Goal: Book appointment/travel/reservation

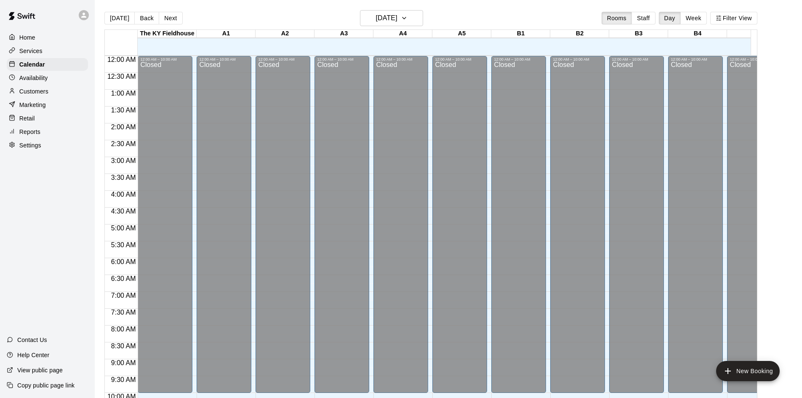
scroll to position [443, 383]
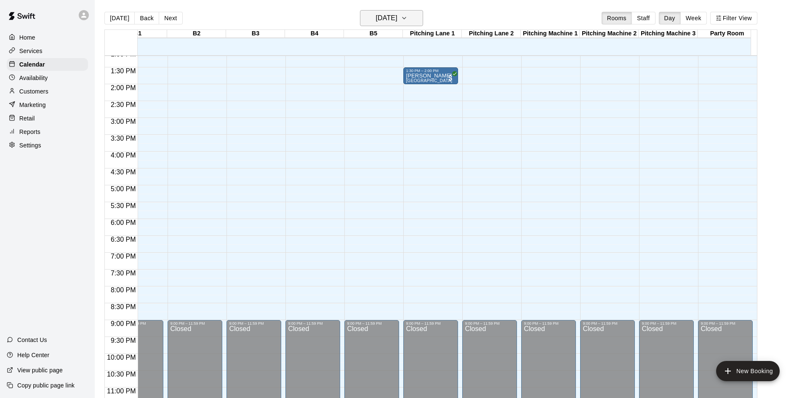
click at [407, 18] on icon "button" at bounding box center [404, 18] width 7 height 10
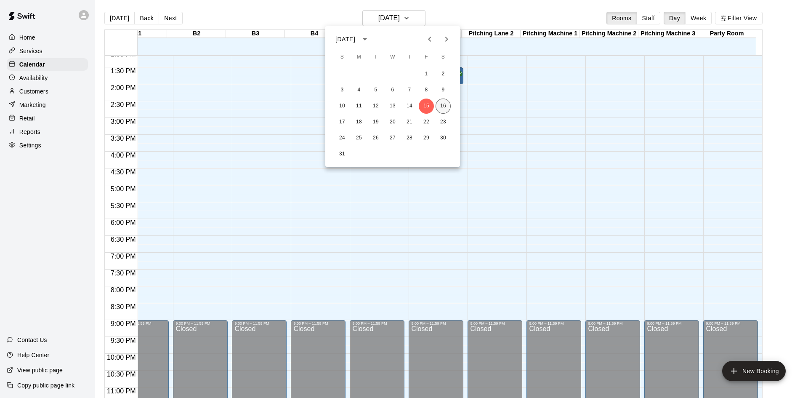
click at [442, 106] on button "16" at bounding box center [443, 105] width 15 height 15
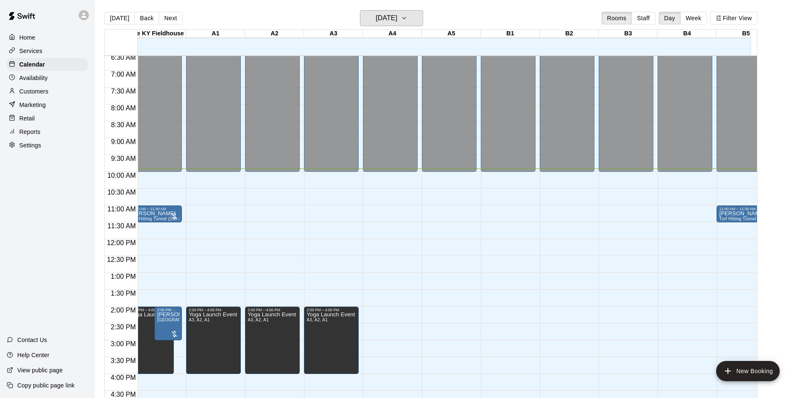
scroll to position [0, 5]
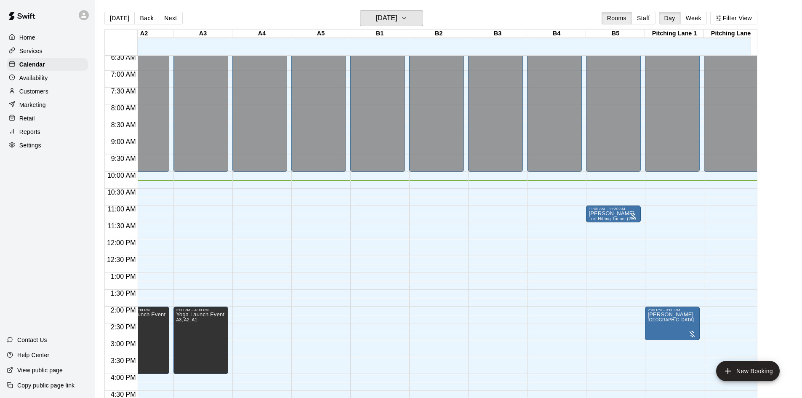
click at [360, 10] on button "[DATE]" at bounding box center [391, 18] width 63 height 16
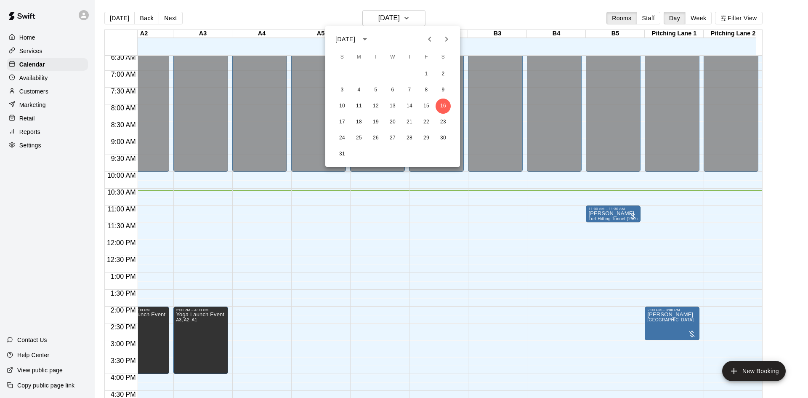
click at [469, 269] on div at bounding box center [404, 199] width 808 height 398
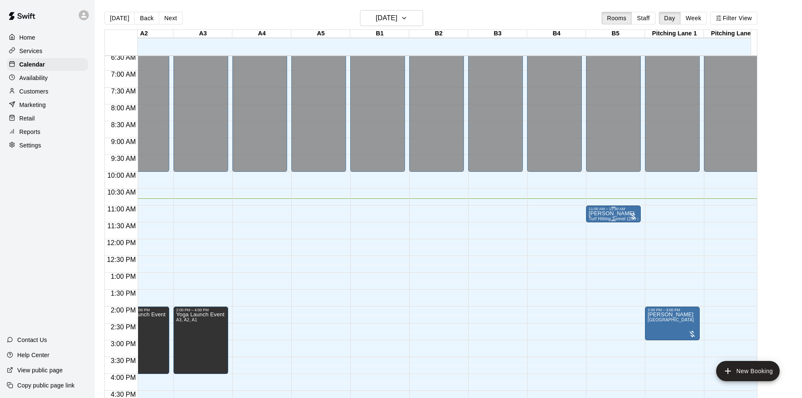
click at [607, 213] on p "[PERSON_NAME]" at bounding box center [613, 213] width 50 height 0
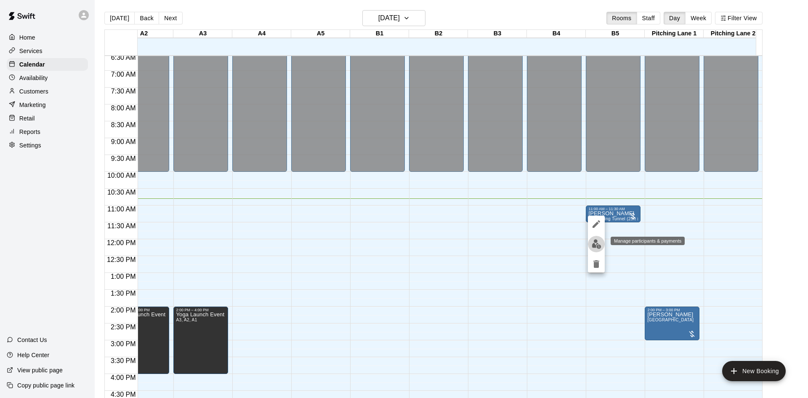
click at [596, 244] on img "edit" at bounding box center [597, 244] width 10 height 10
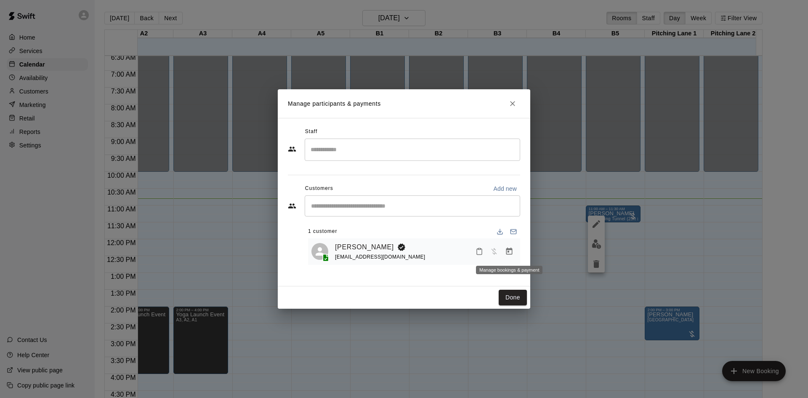
click at [507, 250] on icon "Manage bookings & payment" at bounding box center [509, 250] width 6 height 7
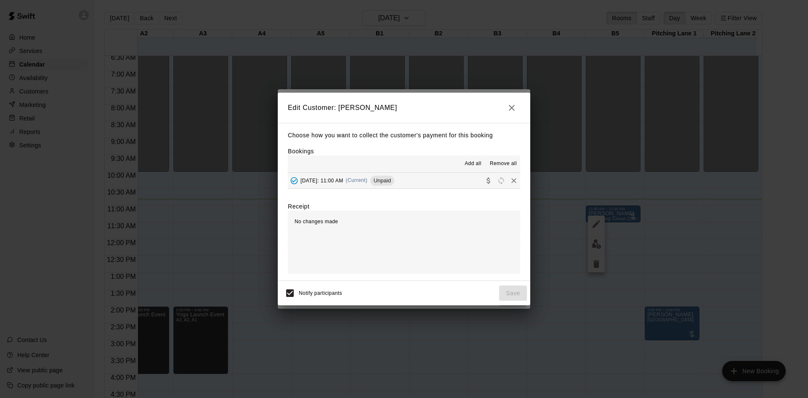
click at [447, 184] on button "[DATE]: 11:00 AM (Current) Unpaid" at bounding box center [404, 181] width 232 height 16
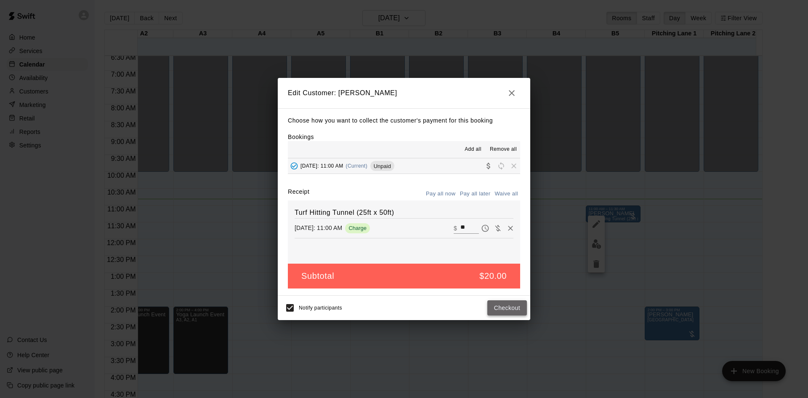
click at [510, 309] on button "Checkout" at bounding box center [507, 308] width 40 height 16
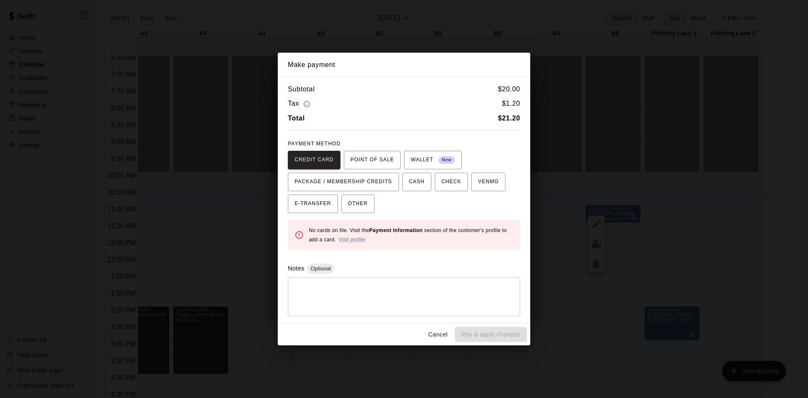
click at [440, 332] on button "Cancel" at bounding box center [438, 335] width 27 height 16
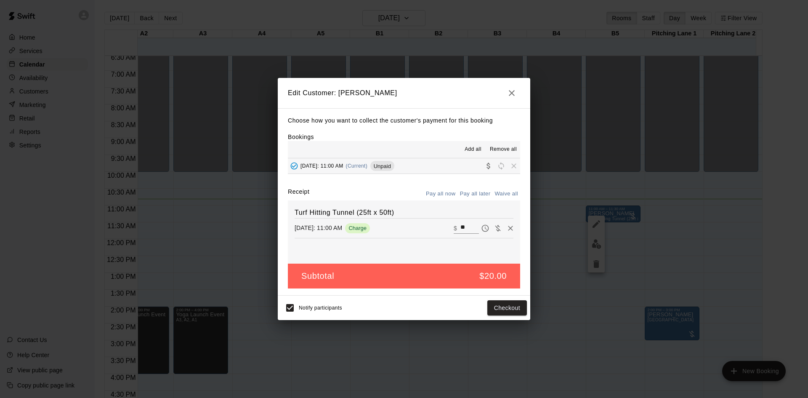
click at [510, 94] on icon "button" at bounding box center [512, 93] width 6 height 6
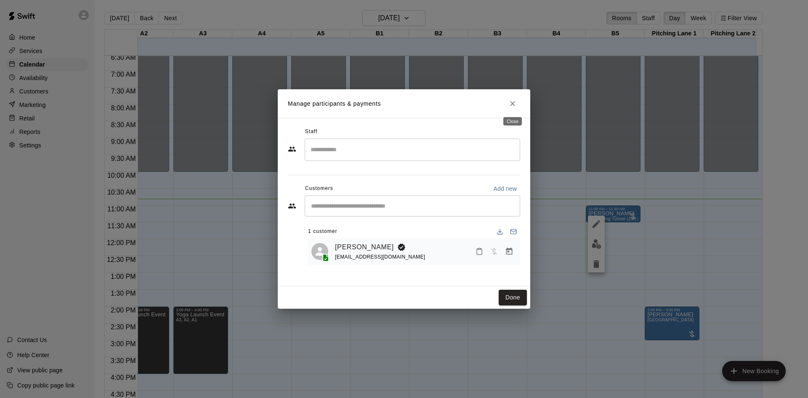
click at [511, 106] on icon "Close" at bounding box center [512, 103] width 8 height 8
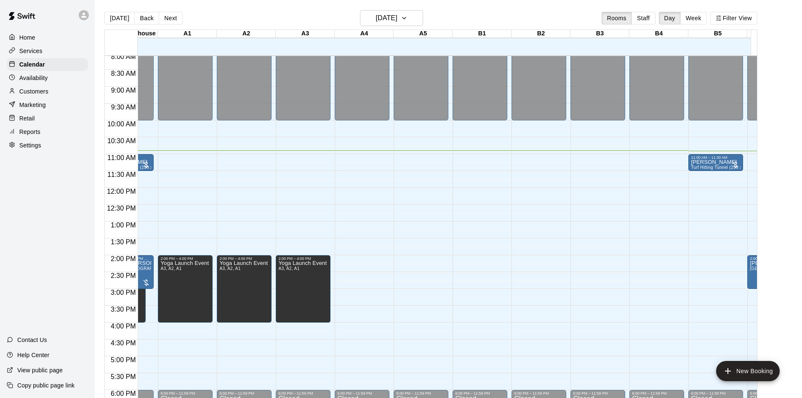
scroll to position [0, 32]
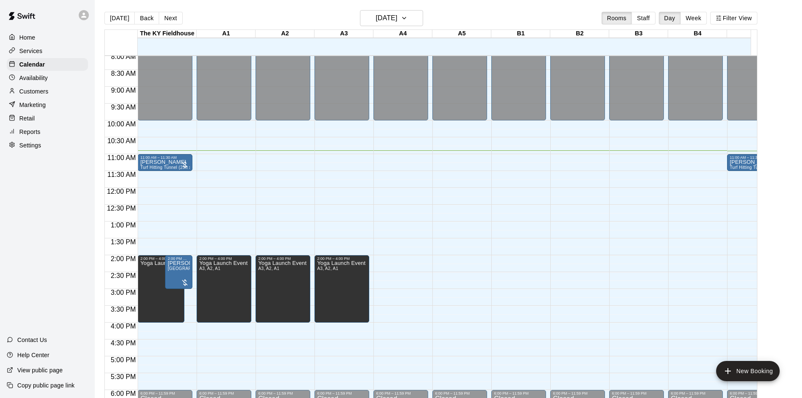
click at [206, 179] on div "12:00 AM – 10:00 AM Closed 2:00 PM – 4:00 PM Yoga Launch Event A3, A2, A1 6:00 …" at bounding box center [224, 188] width 55 height 808
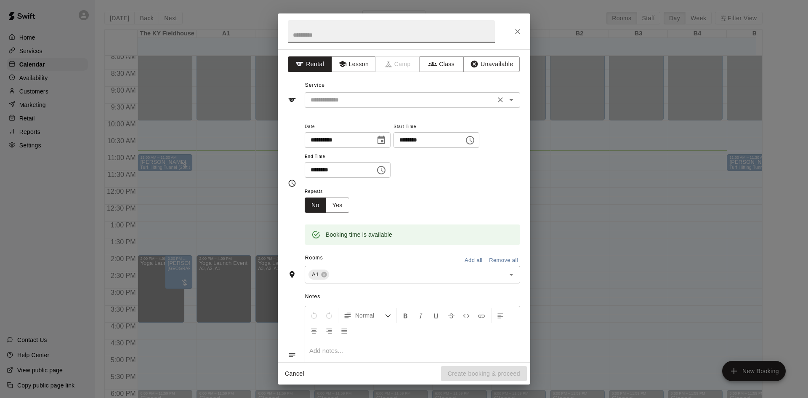
click at [452, 106] on div "​" at bounding box center [412, 100] width 215 height 16
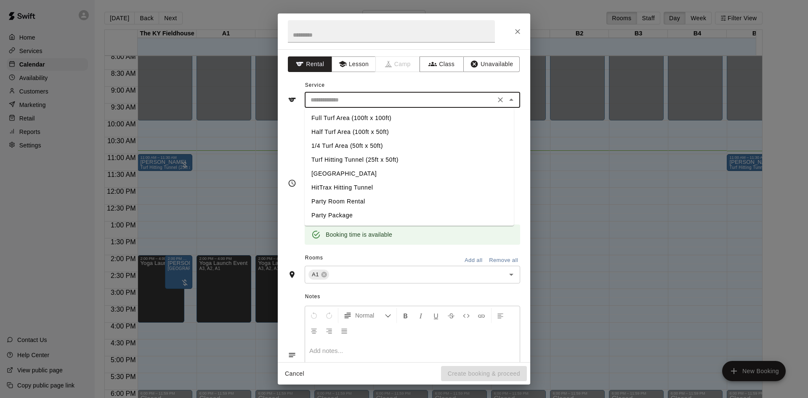
click at [338, 161] on li "Turf Hitting Tunnel (25ft x 50ft)" at bounding box center [409, 160] width 209 height 14
type input "**********"
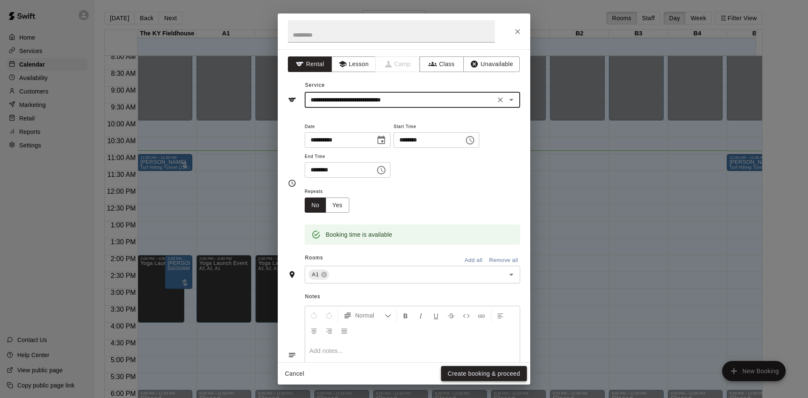
click at [480, 376] on button "Create booking & proceed" at bounding box center [484, 374] width 86 height 16
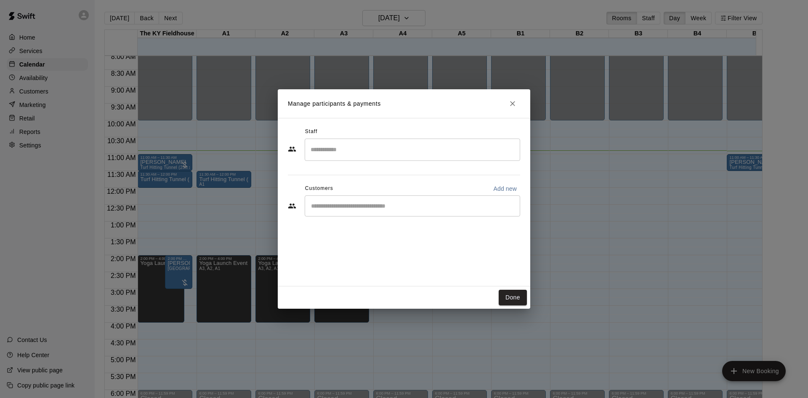
click at [509, 186] on p "Add new" at bounding box center [505, 188] width 24 height 8
select select "**"
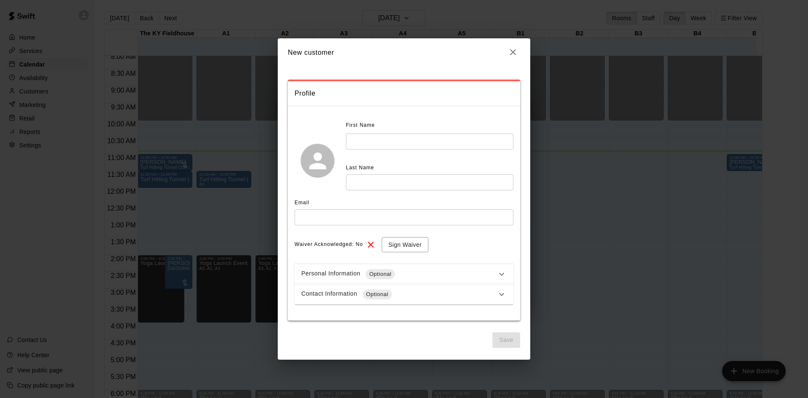
click at [392, 145] on input "text" at bounding box center [430, 141] width 168 height 16
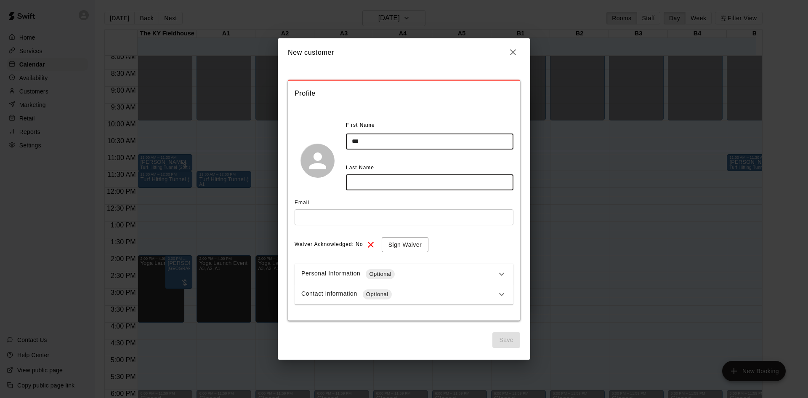
type input "***"
click at [394, 181] on input "text" at bounding box center [430, 182] width 168 height 16
type input "*"
type input "****"
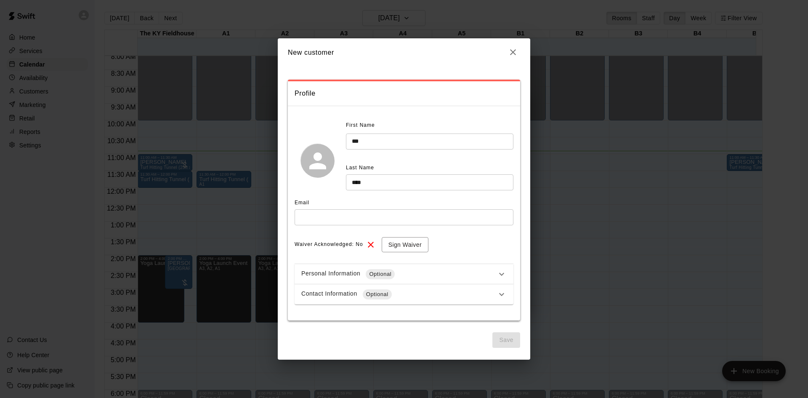
click at [386, 228] on div "Email ​" at bounding box center [404, 213] width 219 height 35
click at [380, 213] on input "text" at bounding box center [404, 217] width 219 height 16
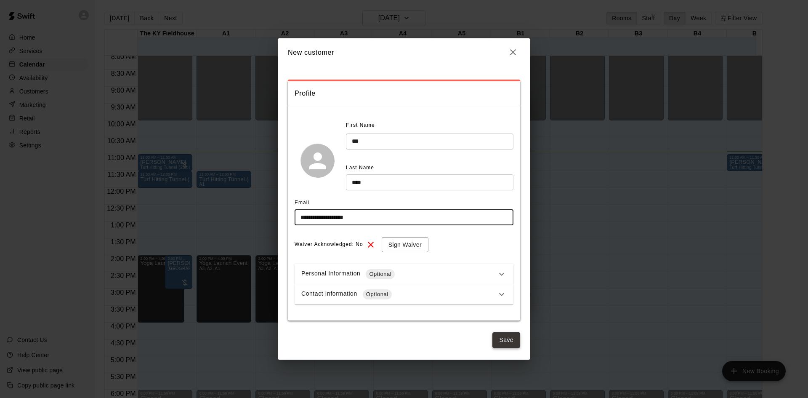
type input "**********"
click at [512, 340] on button "Save" at bounding box center [506, 340] width 28 height 16
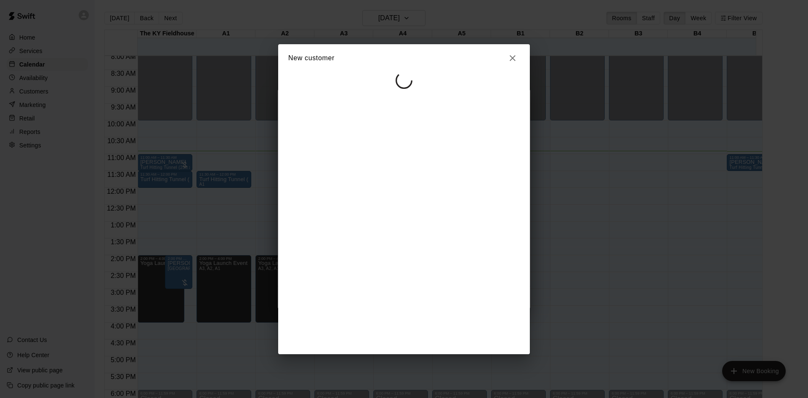
select select "**"
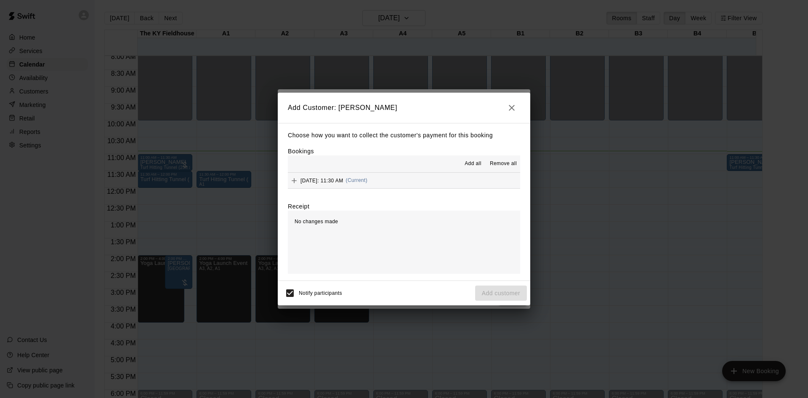
click at [516, 105] on icon "button" at bounding box center [512, 108] width 10 height 10
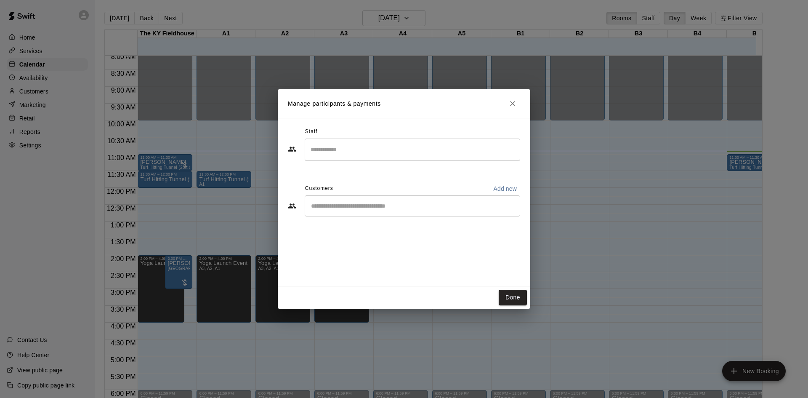
click at [528, 300] on div "Done" at bounding box center [404, 297] width 253 height 22
click at [510, 298] on button "Done" at bounding box center [513, 298] width 28 height 16
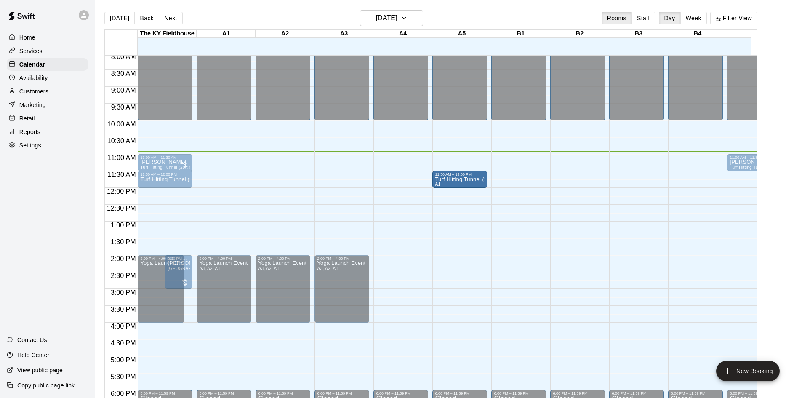
drag, startPoint x: 229, startPoint y: 180, endPoint x: 458, endPoint y: 184, distance: 229.4
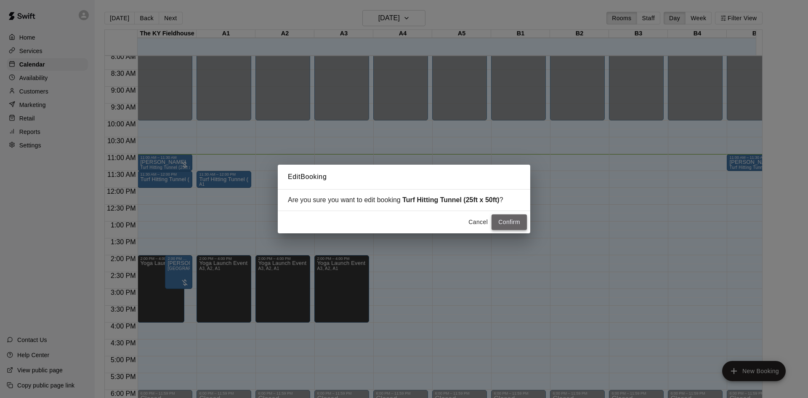
click at [500, 221] on button "Confirm" at bounding box center [509, 222] width 35 height 16
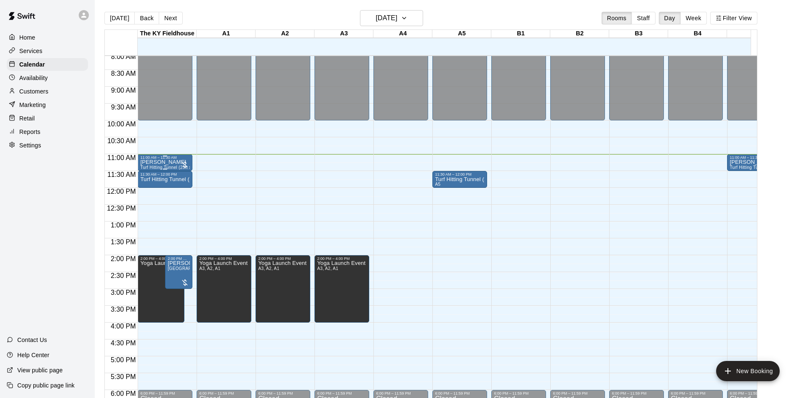
click at [168, 168] on span "Turf Hitting Tunnel (25ft x 50ft)" at bounding box center [170, 167] width 61 height 5
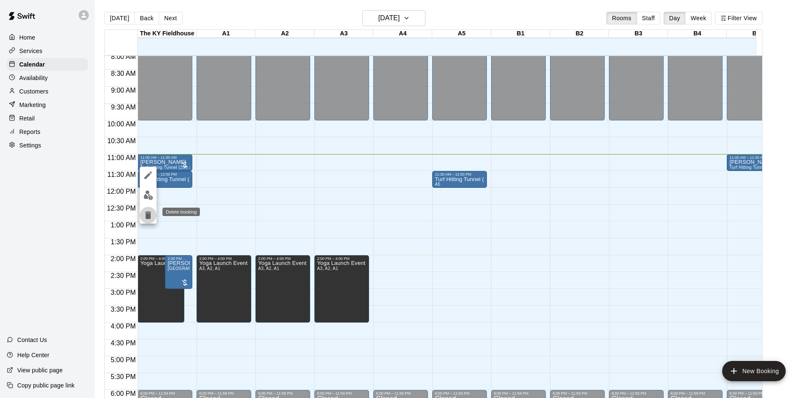
click at [146, 214] on icon "delete" at bounding box center [148, 215] width 6 height 8
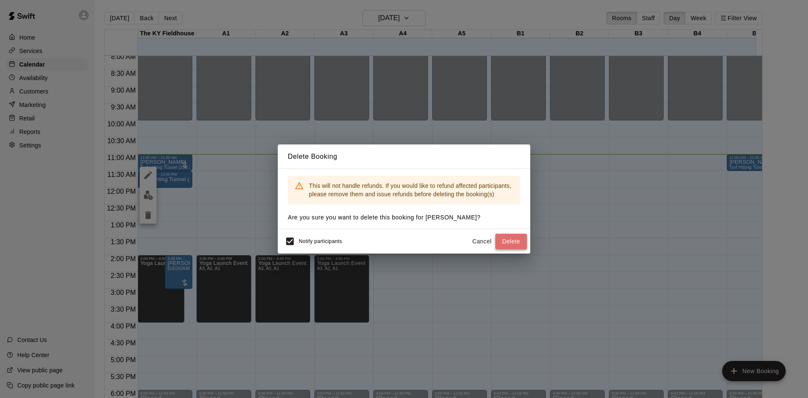
click at [509, 240] on button "Delete" at bounding box center [511, 242] width 32 height 16
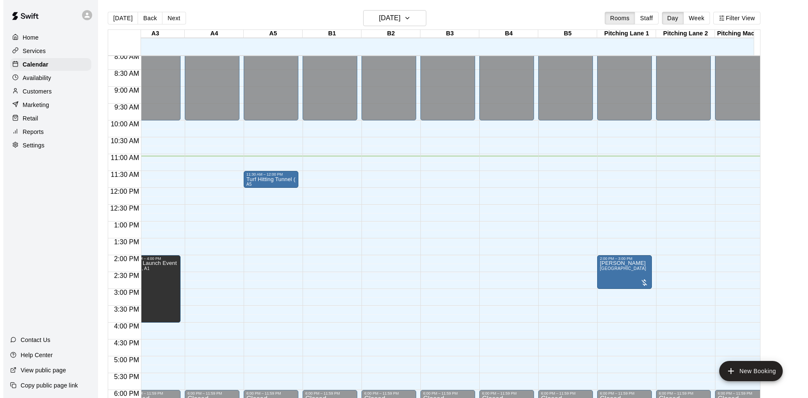
scroll to position [0, 192]
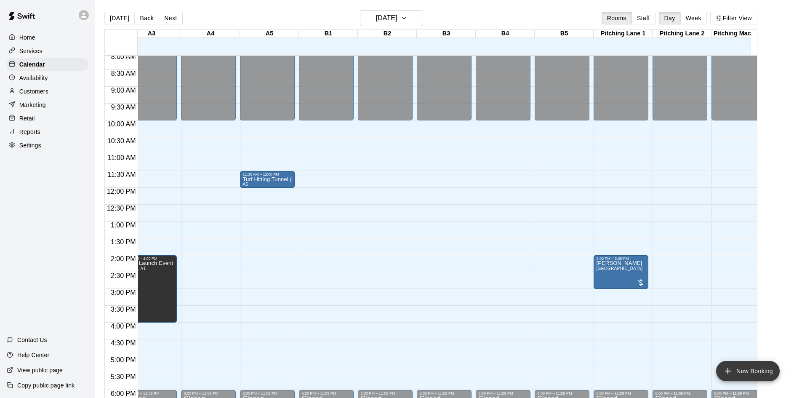
drag, startPoint x: 758, startPoint y: 368, endPoint x: 753, endPoint y: 374, distance: 7.2
click at [753, 374] on button "New Booking" at bounding box center [748, 371] width 64 height 20
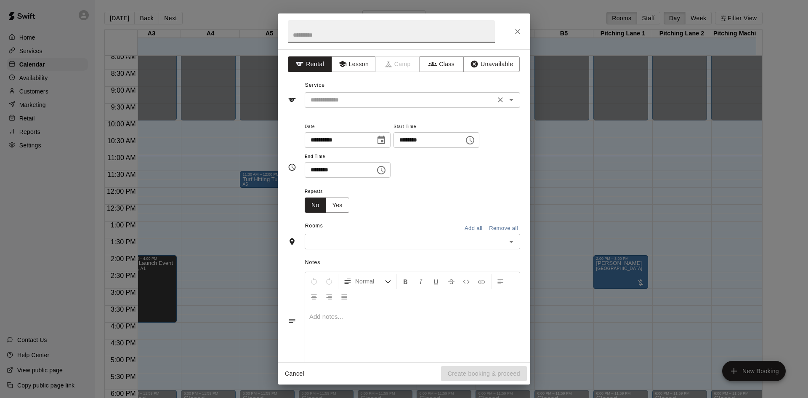
click at [447, 104] on input "text" at bounding box center [400, 100] width 186 height 11
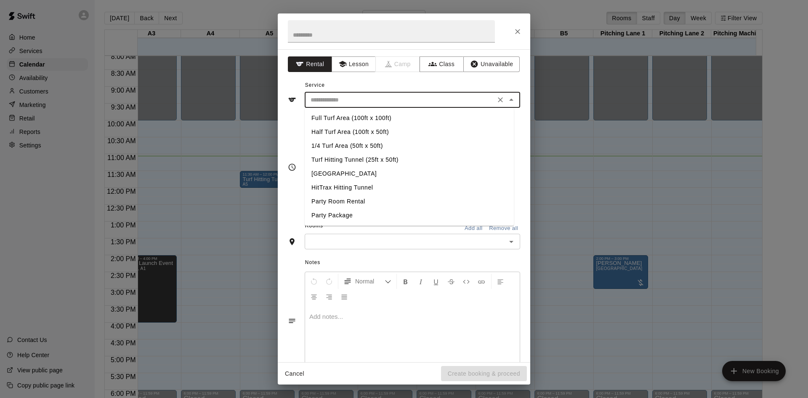
click at [353, 156] on li "Turf Hitting Tunnel (25ft x 50ft)" at bounding box center [409, 160] width 209 height 14
type input "**********"
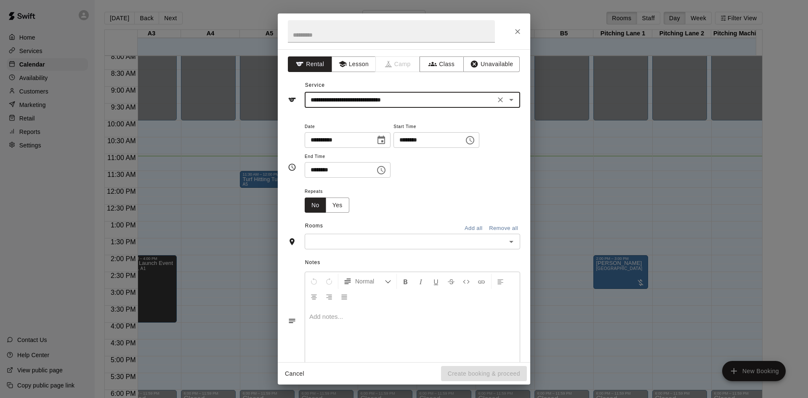
click at [459, 236] on div "​" at bounding box center [412, 242] width 215 height 16
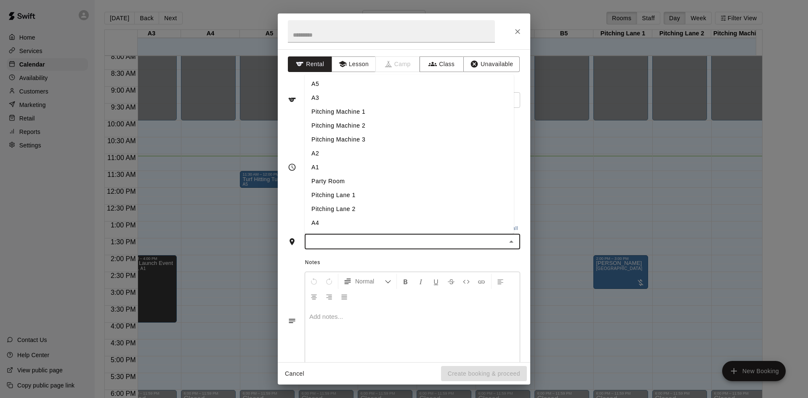
scroll to position [70, 0]
click at [327, 155] on li "A1" at bounding box center [409, 154] width 209 height 14
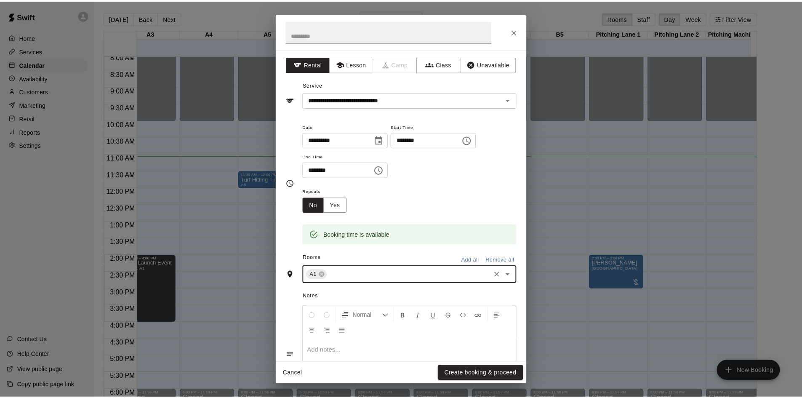
scroll to position [57, 0]
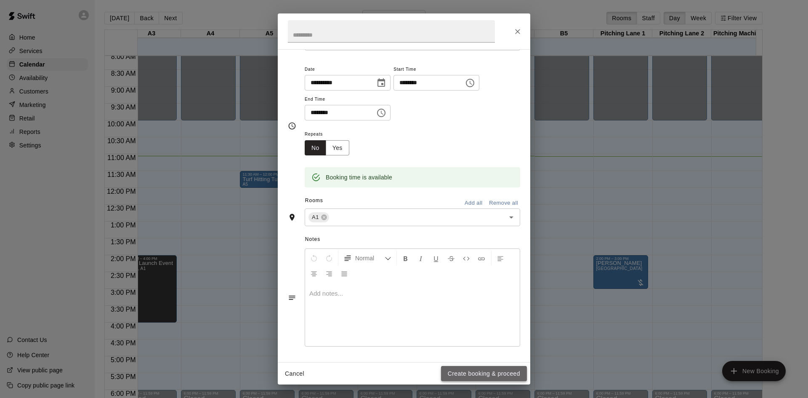
click at [486, 373] on button "Create booking & proceed" at bounding box center [484, 374] width 86 height 16
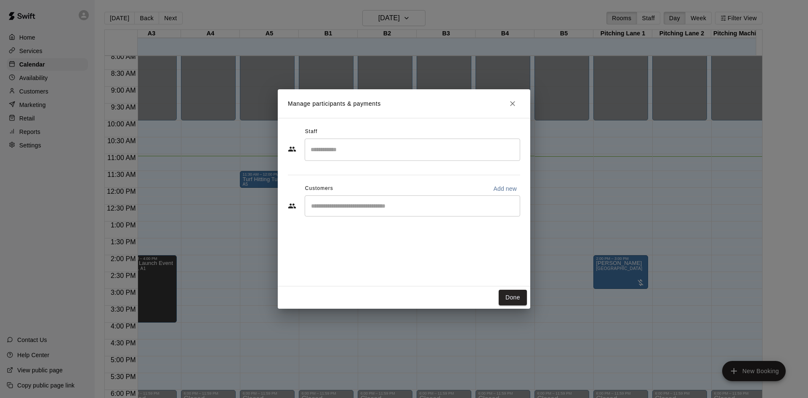
click at [441, 210] on div "​" at bounding box center [412, 205] width 215 height 21
type input "****"
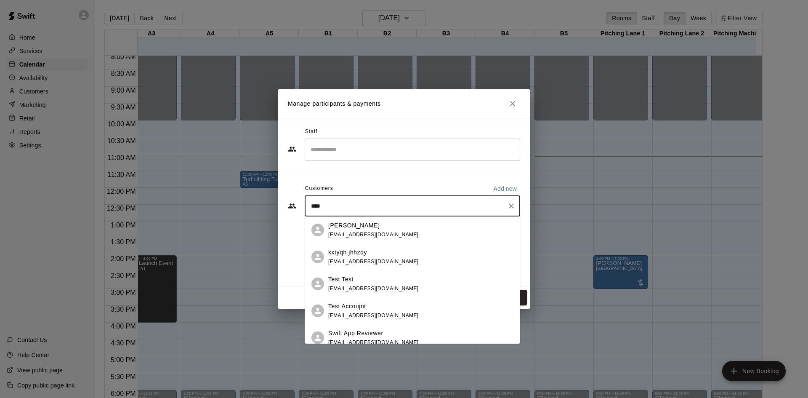
click at [405, 289] on div "Test Test [EMAIL_ADDRESS][DOMAIN_NAME]" at bounding box center [420, 284] width 185 height 18
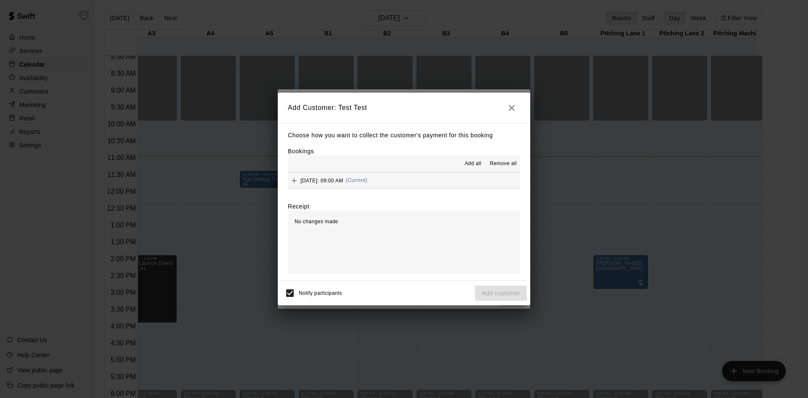
click at [449, 181] on button "[DATE]: 09:00 AM (Current)" at bounding box center [404, 181] width 232 height 16
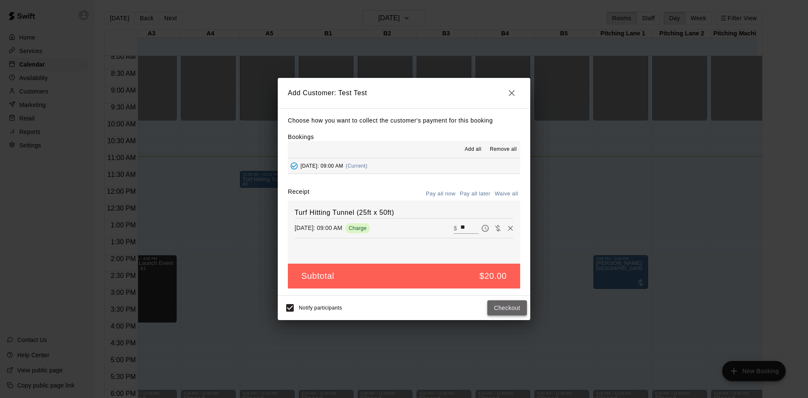
click at [506, 309] on button "Checkout" at bounding box center [507, 308] width 40 height 16
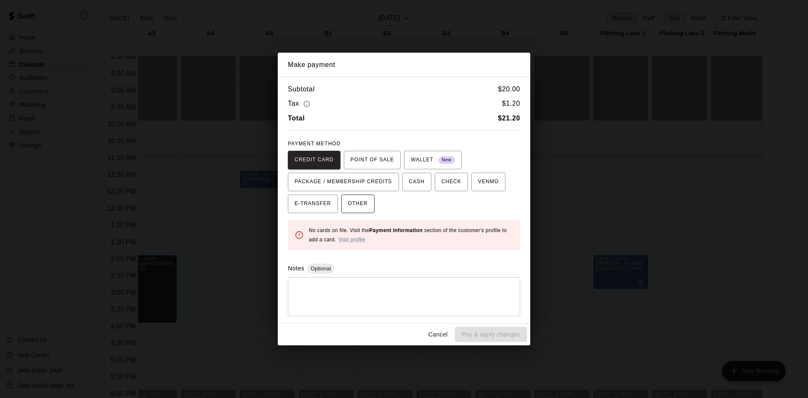
click at [364, 199] on span "OTHER" at bounding box center [358, 203] width 20 height 13
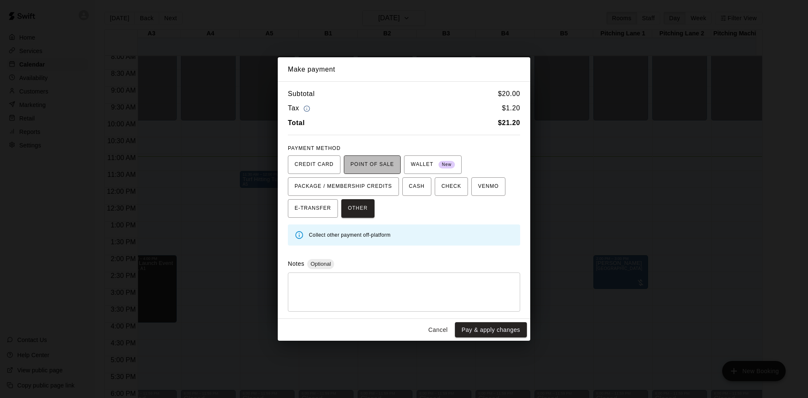
click at [367, 168] on span "POINT OF SALE" at bounding box center [372, 164] width 43 height 13
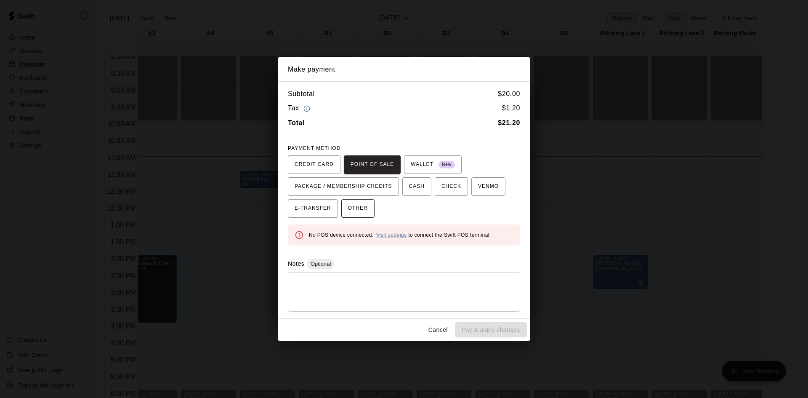
click at [360, 214] on span "OTHER" at bounding box center [358, 208] width 20 height 13
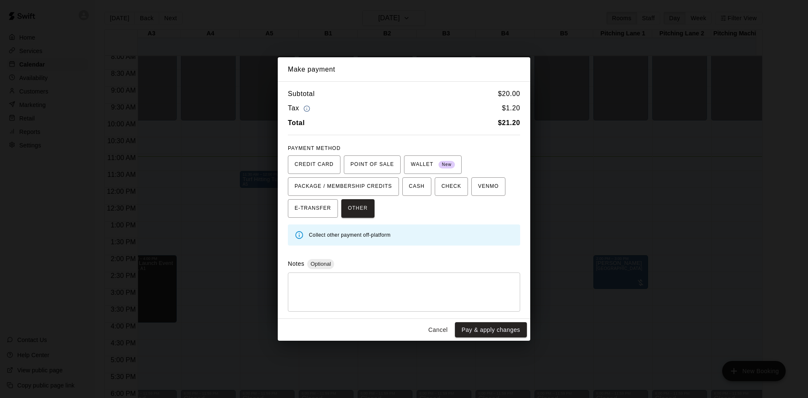
click at [356, 281] on textarea at bounding box center [404, 291] width 221 height 25
type textarea "**********"
click at [469, 332] on button "Pay & apply changes" at bounding box center [491, 330] width 72 height 16
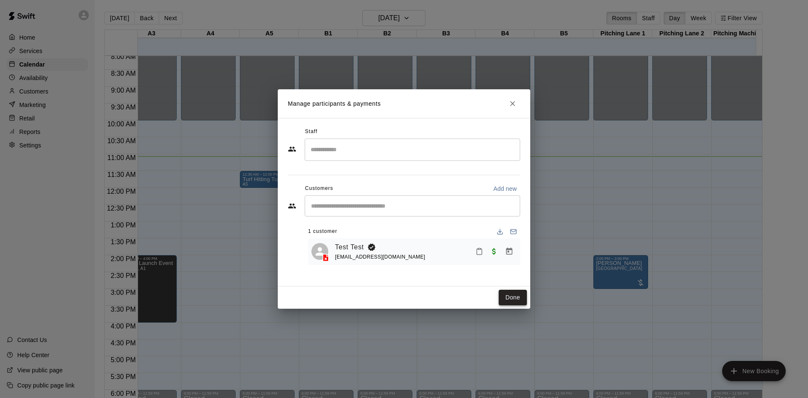
click at [513, 294] on button "Done" at bounding box center [513, 298] width 28 height 16
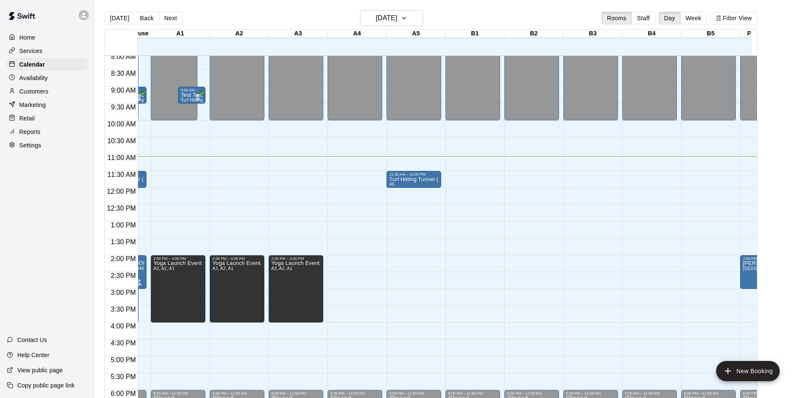
scroll to position [0, 0]
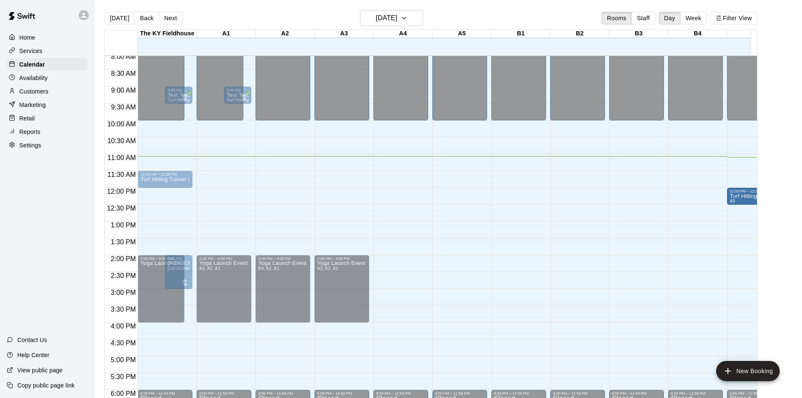
drag, startPoint x: 460, startPoint y: 182, endPoint x: 727, endPoint y: 201, distance: 267.5
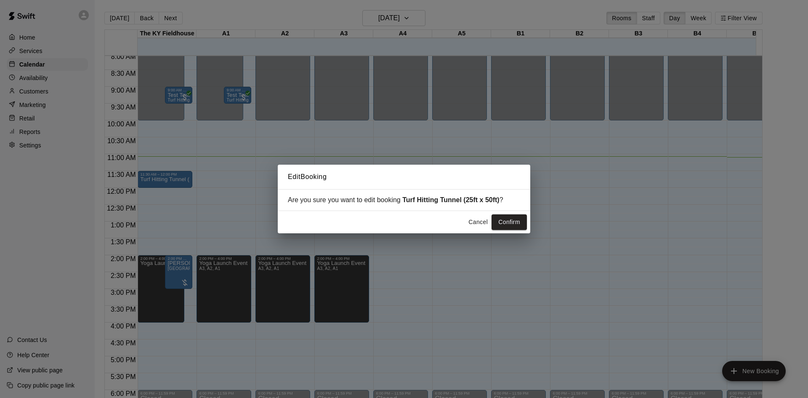
click at [481, 220] on button "Cancel" at bounding box center [478, 222] width 27 height 16
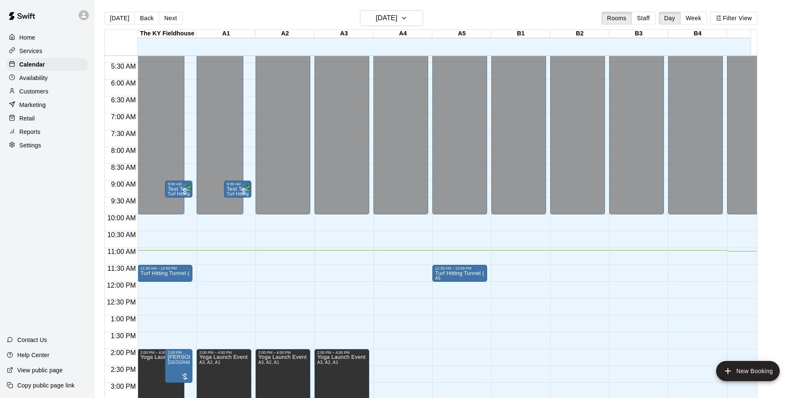
scroll to position [178, 0]
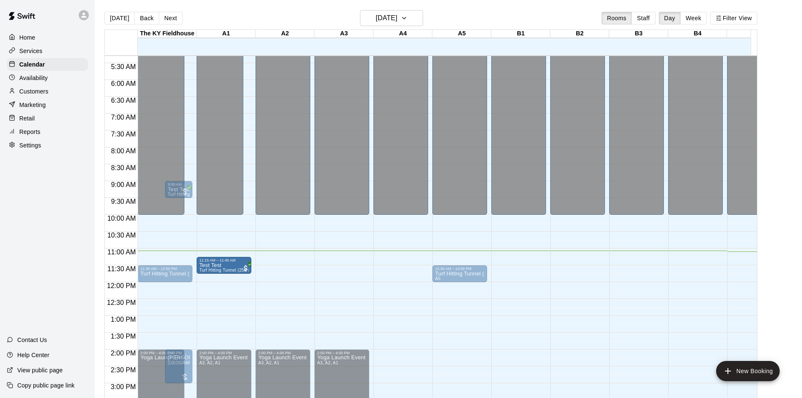
drag, startPoint x: 233, startPoint y: 189, endPoint x: 233, endPoint y: 270, distance: 80.4
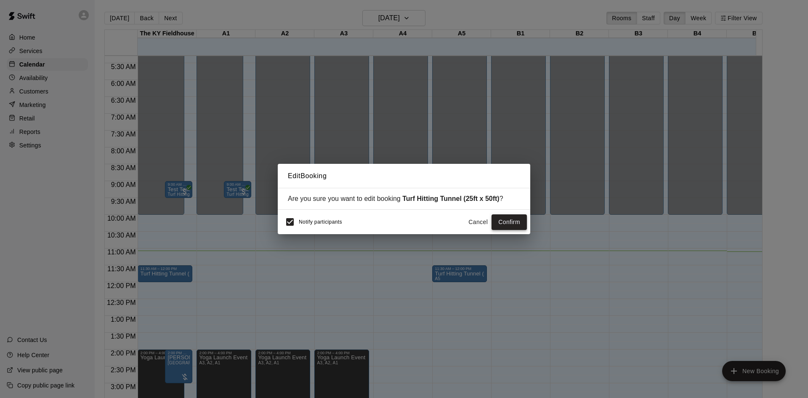
click at [505, 224] on button "Confirm" at bounding box center [509, 222] width 35 height 16
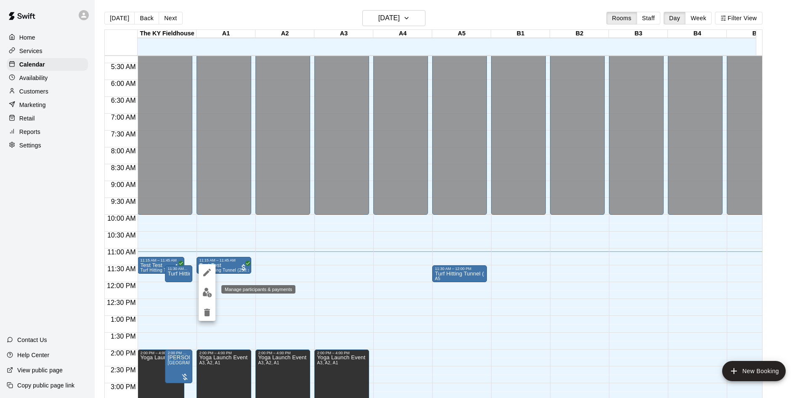
click at [203, 293] on img "edit" at bounding box center [207, 292] width 10 height 10
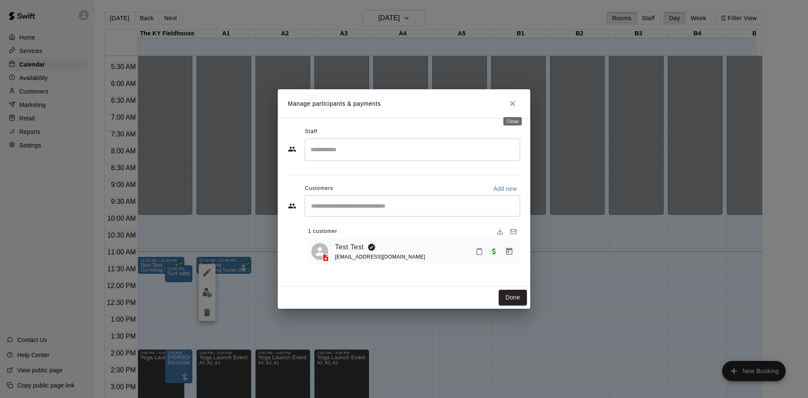
click at [508, 106] on icon "Close" at bounding box center [512, 103] width 8 height 8
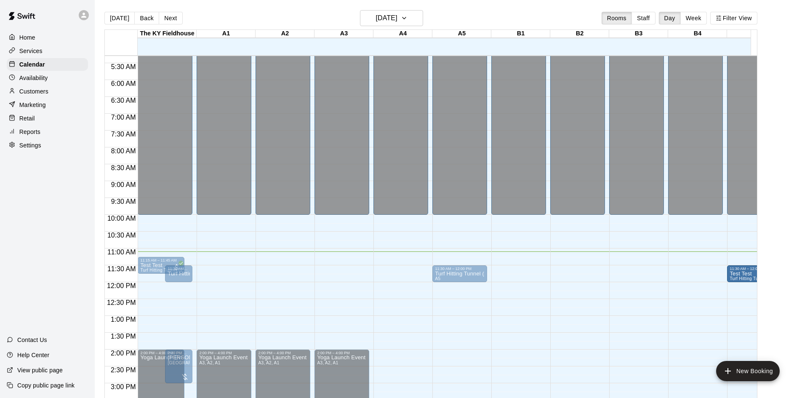
drag, startPoint x: 213, startPoint y: 263, endPoint x: 761, endPoint y: 271, distance: 548.4
drag, startPoint x: 228, startPoint y: 263, endPoint x: 642, endPoint y: 294, distance: 415.7
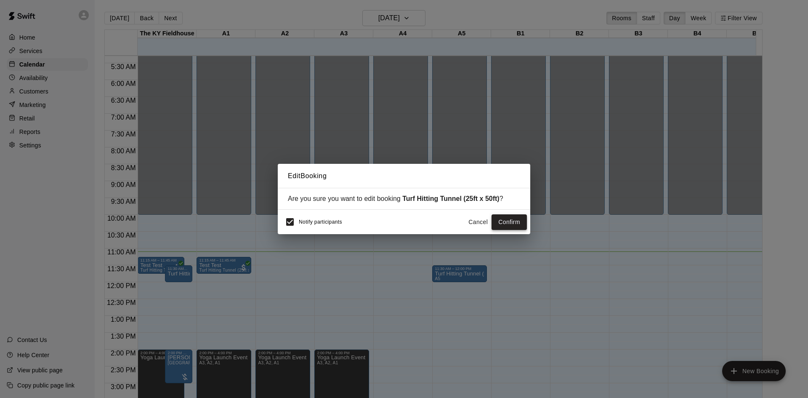
click at [517, 223] on button "Confirm" at bounding box center [509, 222] width 35 height 16
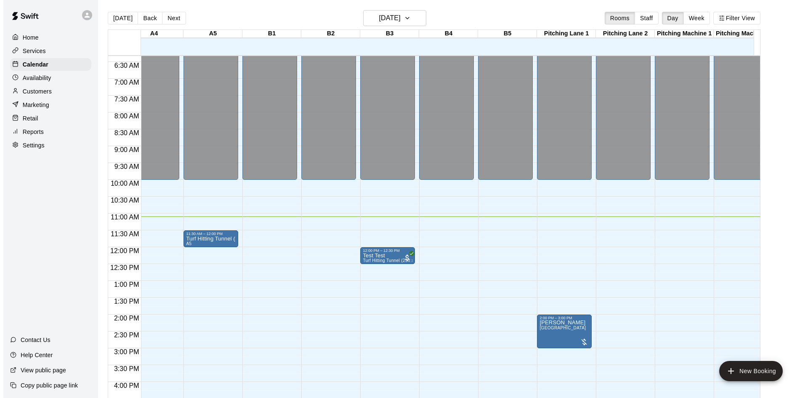
scroll to position [210, 252]
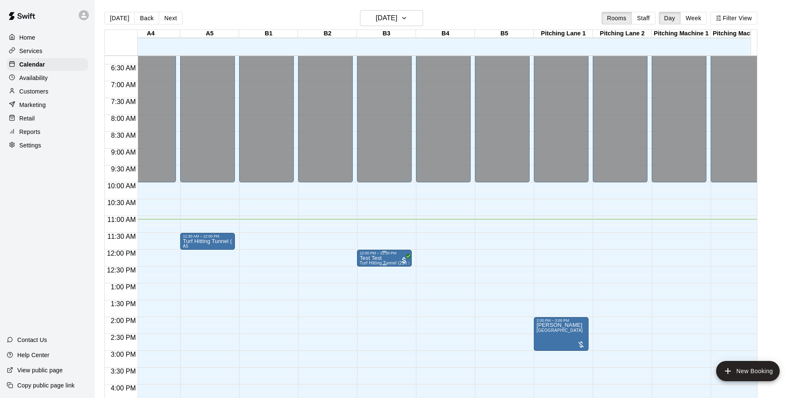
click at [393, 255] on div "12:00 PM – 12:30 PM" at bounding box center [384, 253] width 50 height 4
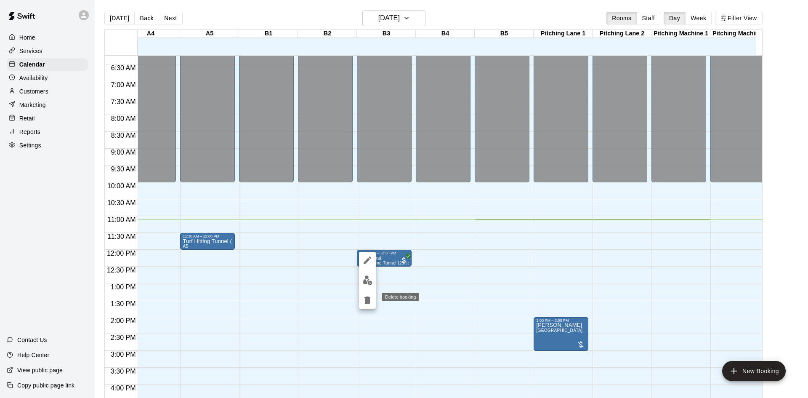
click at [369, 300] on icon "delete" at bounding box center [367, 300] width 6 height 8
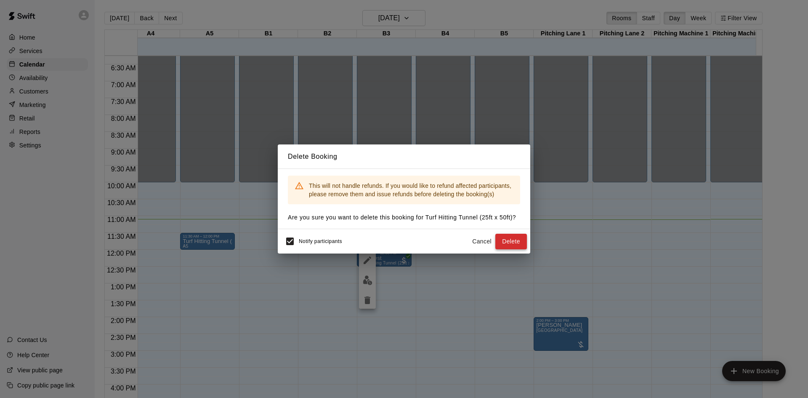
click at [511, 243] on button "Delete" at bounding box center [511, 242] width 32 height 16
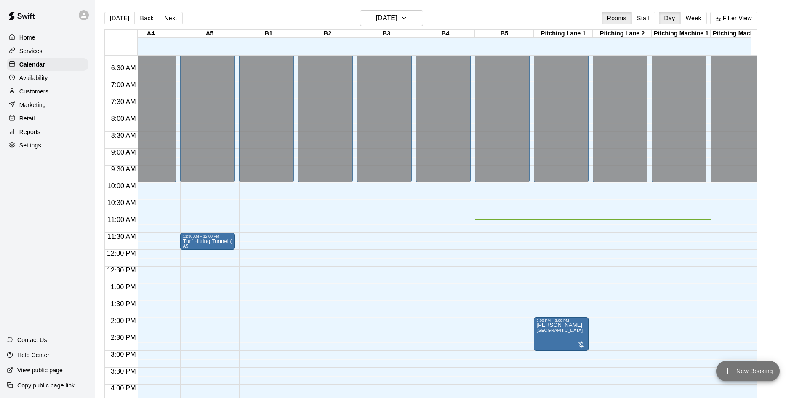
click at [752, 364] on button "New Booking" at bounding box center [748, 371] width 64 height 20
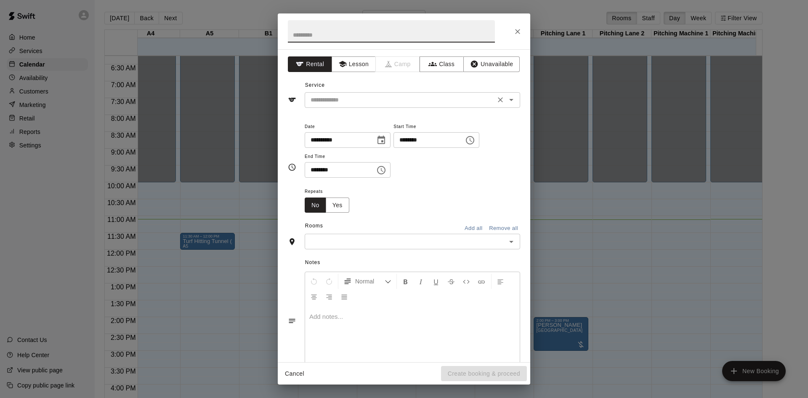
click at [439, 103] on input "text" at bounding box center [400, 100] width 186 height 11
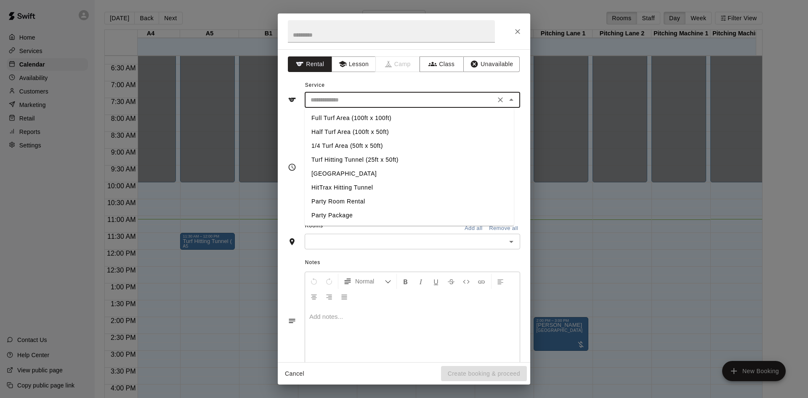
click at [337, 172] on li "[GEOGRAPHIC_DATA]" at bounding box center [409, 174] width 209 height 14
type input "**********"
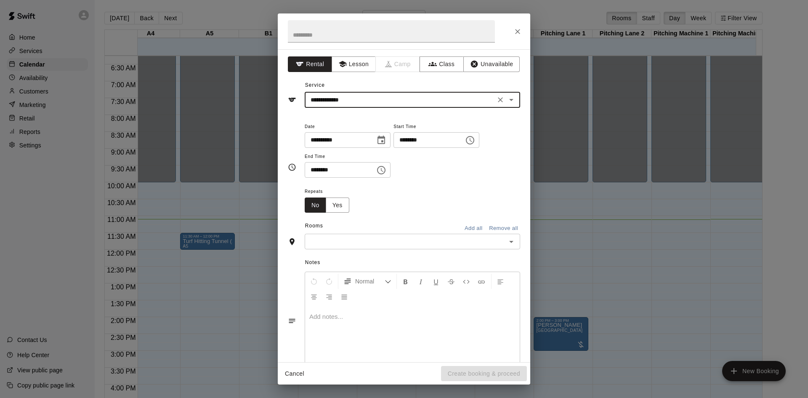
click at [350, 235] on div "​" at bounding box center [412, 242] width 215 height 16
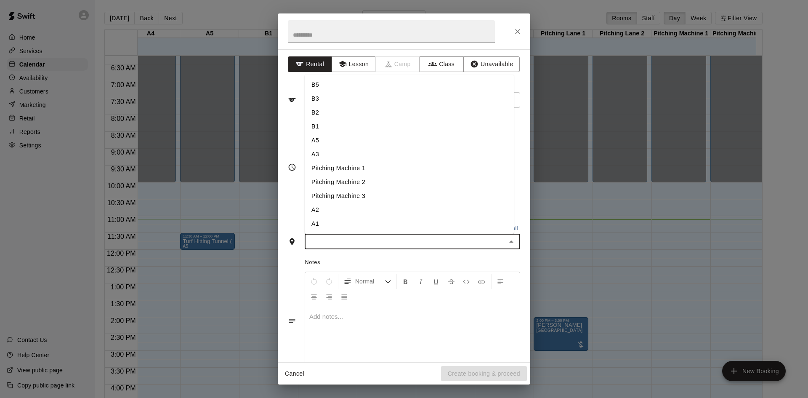
scroll to position [70, 0]
click at [344, 178] on li "Pitching Lane 1" at bounding box center [409, 182] width 209 height 14
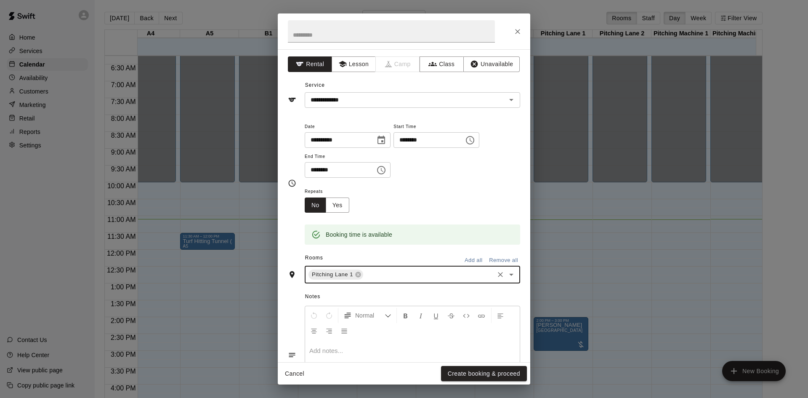
scroll to position [57, 0]
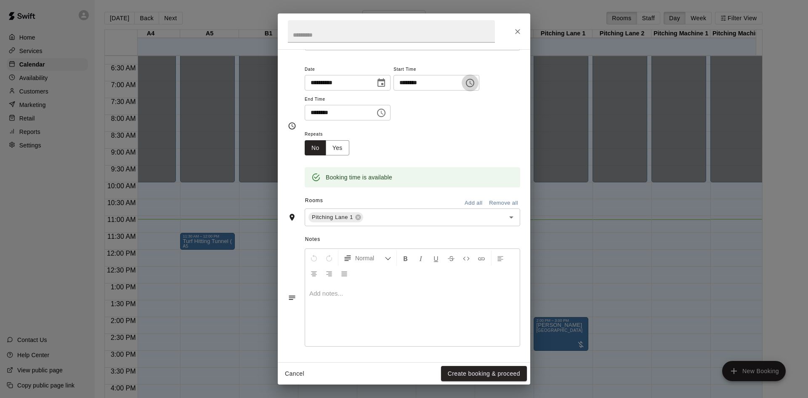
click at [475, 85] on icon "Choose time, selected time is 9:00 AM" at bounding box center [470, 83] width 10 height 10
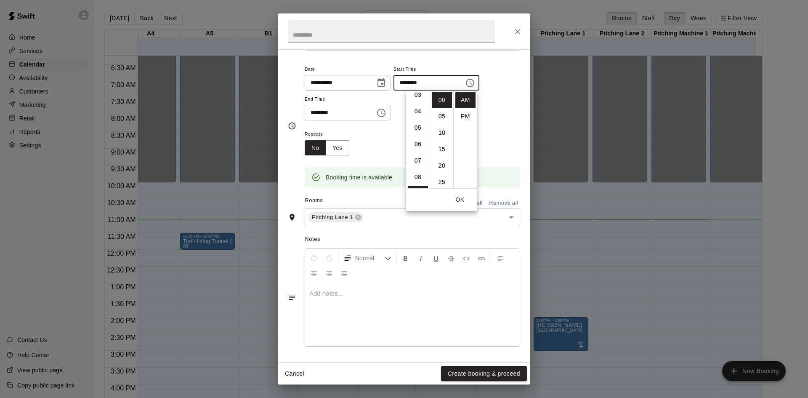
scroll to position [0, 0]
click at [415, 98] on li "12" at bounding box center [418, 100] width 20 height 16
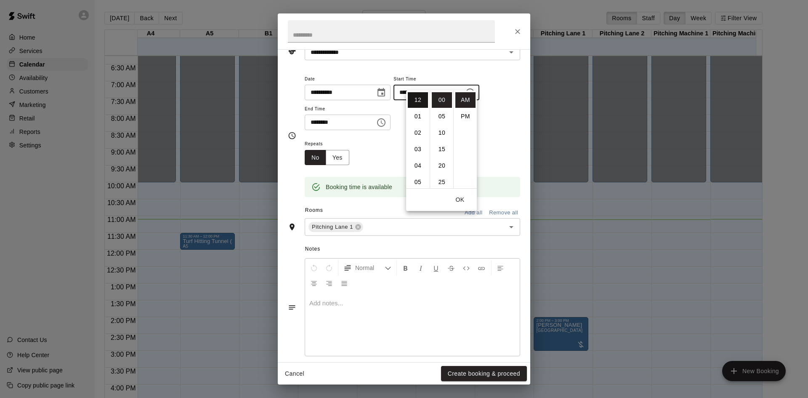
scroll to position [57, 0]
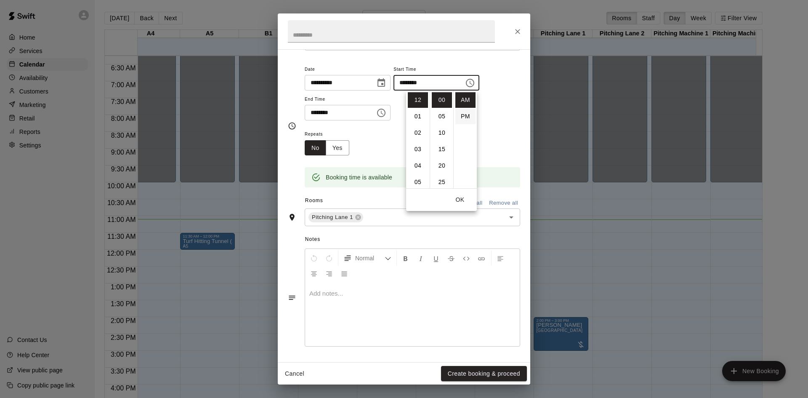
click at [463, 114] on li "PM" at bounding box center [465, 117] width 20 height 16
type input "********"
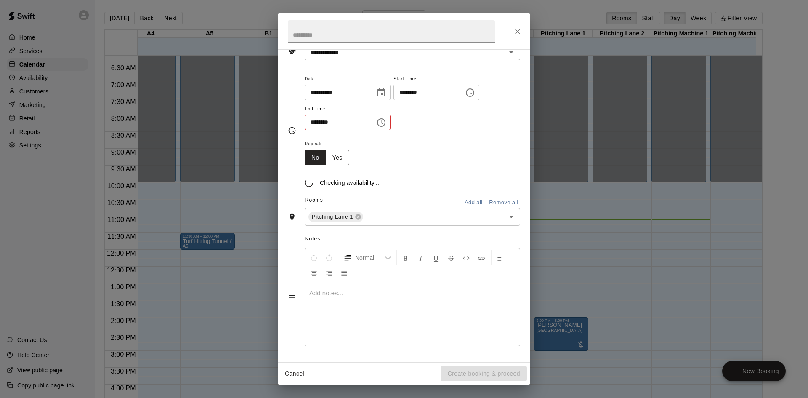
scroll to position [15, 0]
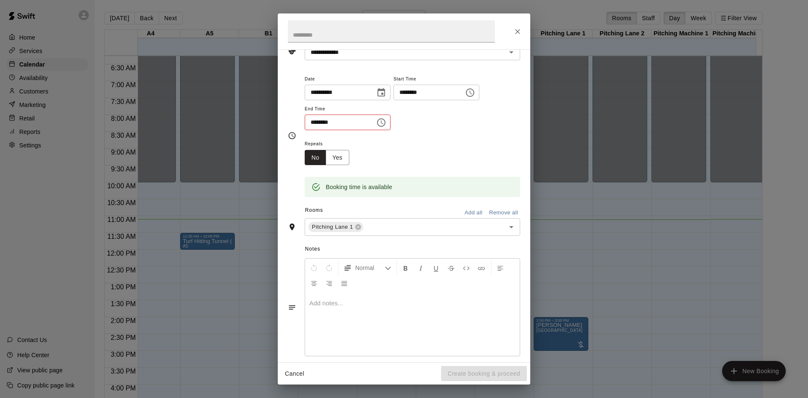
click at [386, 124] on icon "Choose time, selected time is 9:30 AM" at bounding box center [381, 122] width 10 height 10
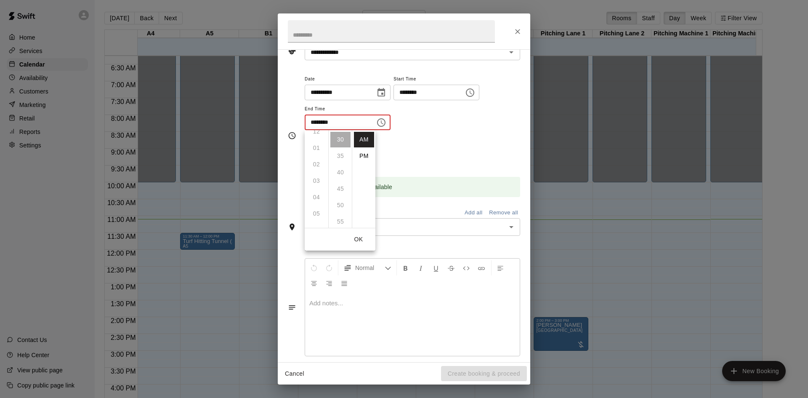
scroll to position [0, 0]
click at [363, 152] on li "PM" at bounding box center [364, 156] width 20 height 16
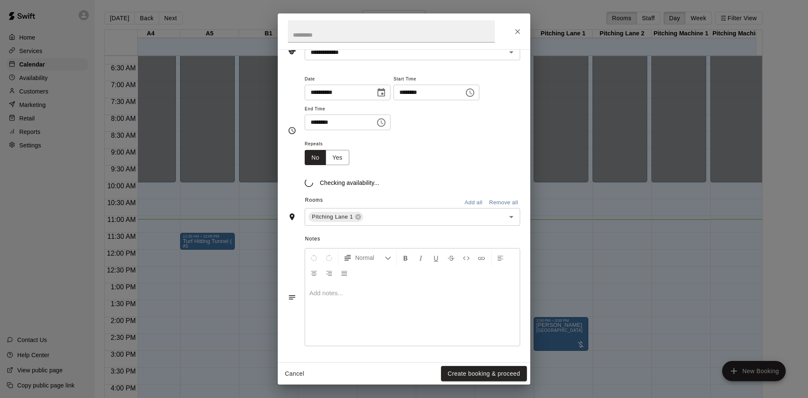
scroll to position [66, 0]
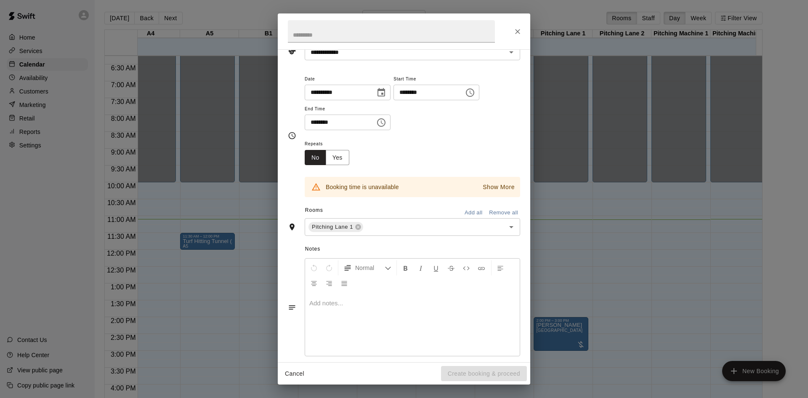
click at [357, 121] on input "********" at bounding box center [337, 122] width 65 height 16
click at [386, 125] on icon "Choose time, selected time is 9:30 PM" at bounding box center [381, 122] width 8 height 8
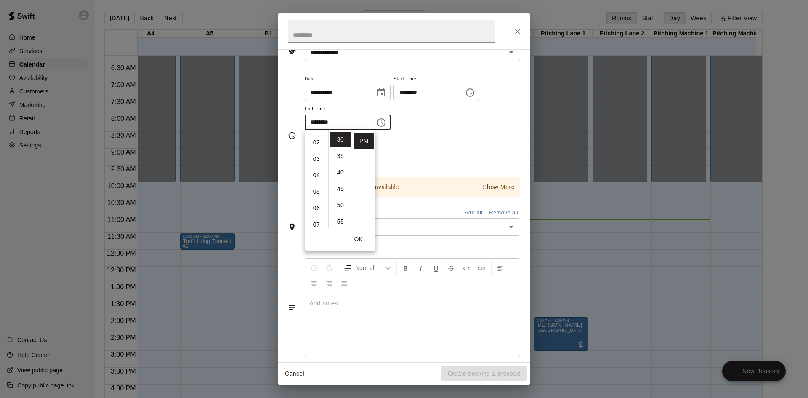
scroll to position [12, 0]
click at [316, 139] on li "12" at bounding box center [316, 140] width 20 height 16
type input "********"
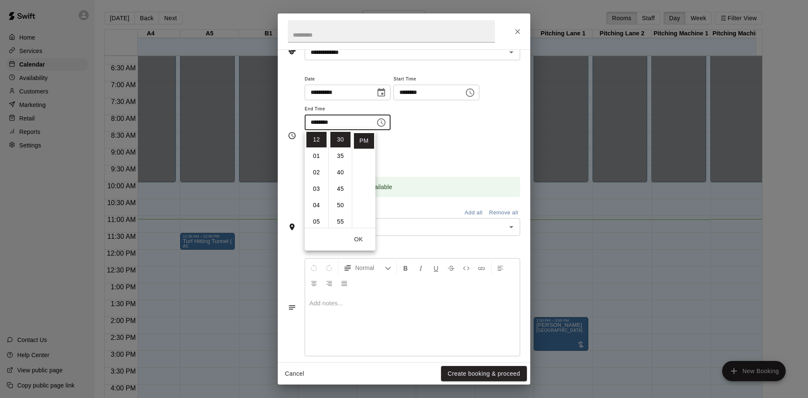
click at [403, 155] on div "Repeats No Yes" at bounding box center [412, 151] width 215 height 27
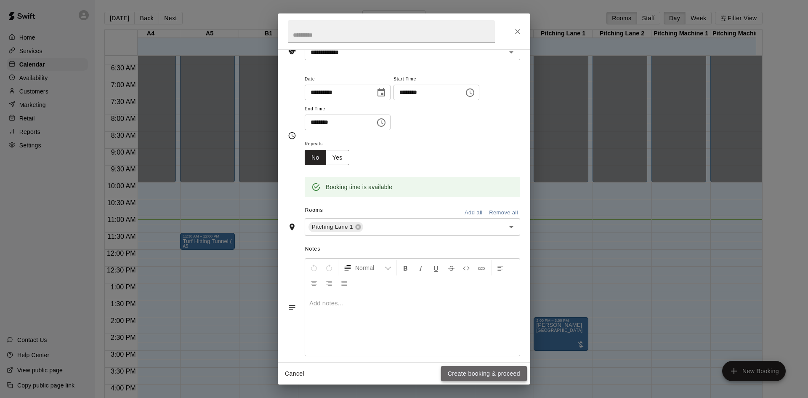
click at [476, 376] on button "Create booking & proceed" at bounding box center [484, 374] width 86 height 16
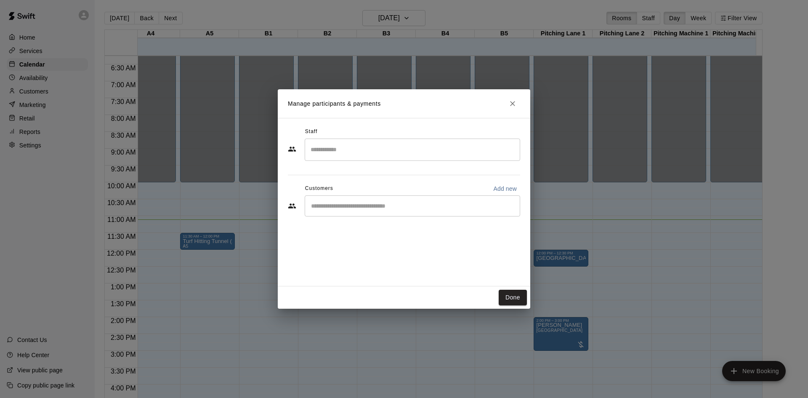
click at [409, 202] on input "Start typing to search customers..." at bounding box center [412, 206] width 208 height 8
type input "****"
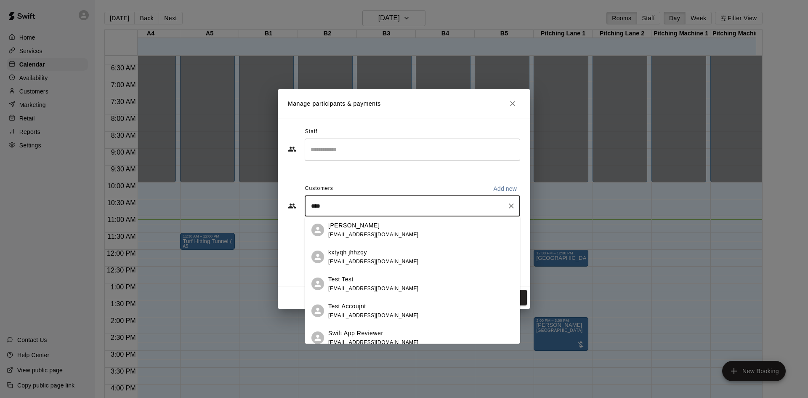
click at [372, 277] on div "Test Test [EMAIL_ADDRESS][DOMAIN_NAME]" at bounding box center [420, 284] width 185 height 18
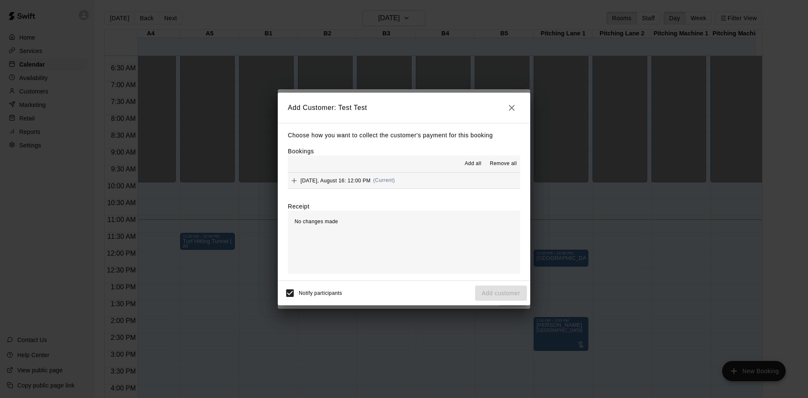
click at [434, 181] on button "[DATE], August 16: 12:00 PM (Current)" at bounding box center [404, 181] width 232 height 16
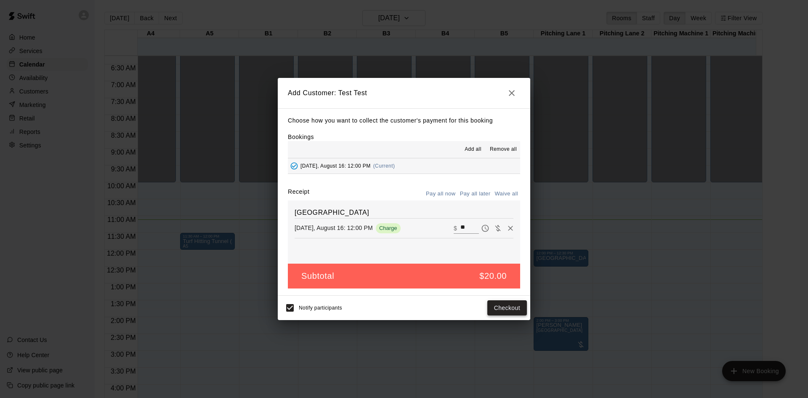
click at [498, 306] on button "Checkout" at bounding box center [507, 308] width 40 height 16
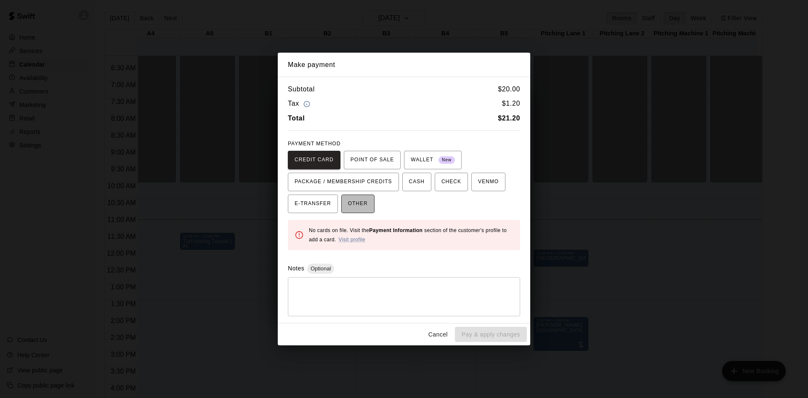
click at [364, 205] on span "OTHER" at bounding box center [358, 203] width 20 height 13
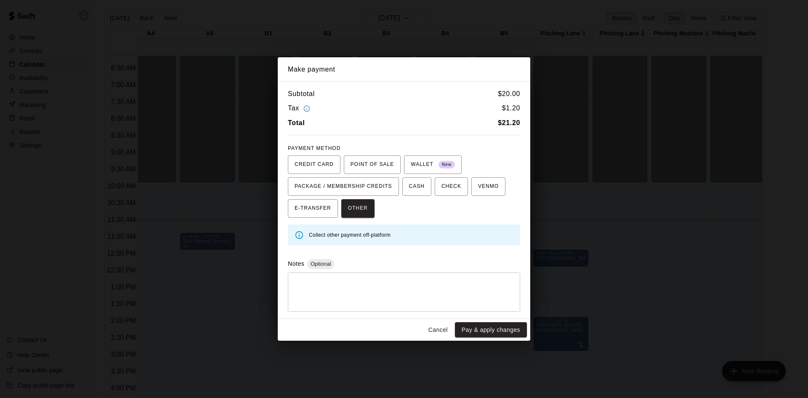
click at [371, 277] on div "* ​" at bounding box center [404, 291] width 232 height 39
type textarea "**********"
click at [481, 332] on button "Pay & apply changes" at bounding box center [491, 330] width 72 height 16
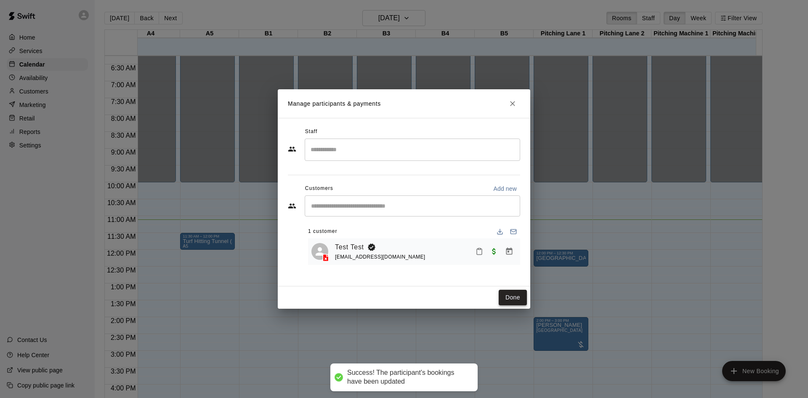
click at [518, 299] on button "Done" at bounding box center [513, 298] width 28 height 16
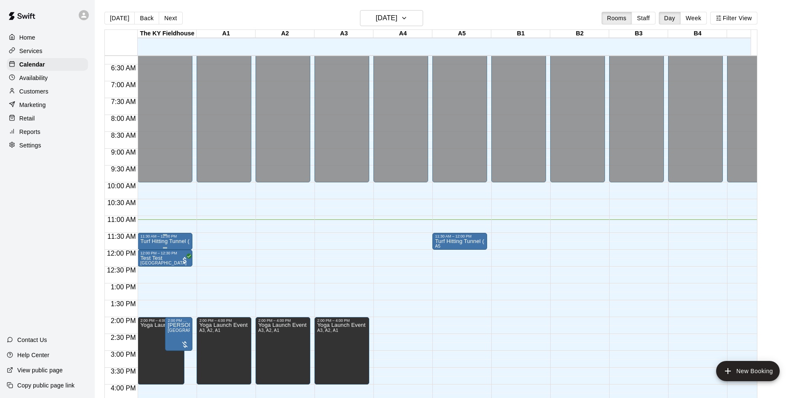
click at [169, 241] on p "Turf Hitting Tunnel (25ft x 50ft)" at bounding box center [165, 241] width 50 height 0
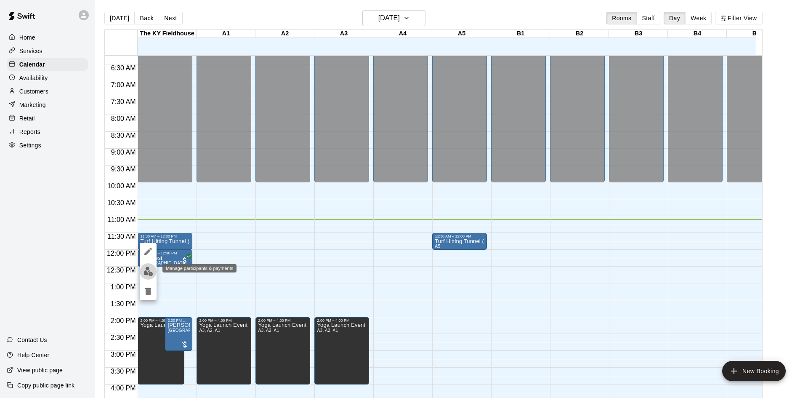
click at [143, 266] on button "edit" at bounding box center [148, 271] width 17 height 16
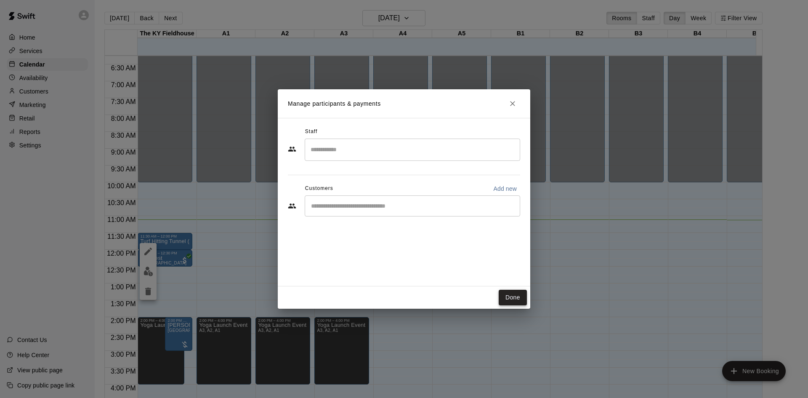
click at [515, 301] on button "Done" at bounding box center [513, 298] width 28 height 16
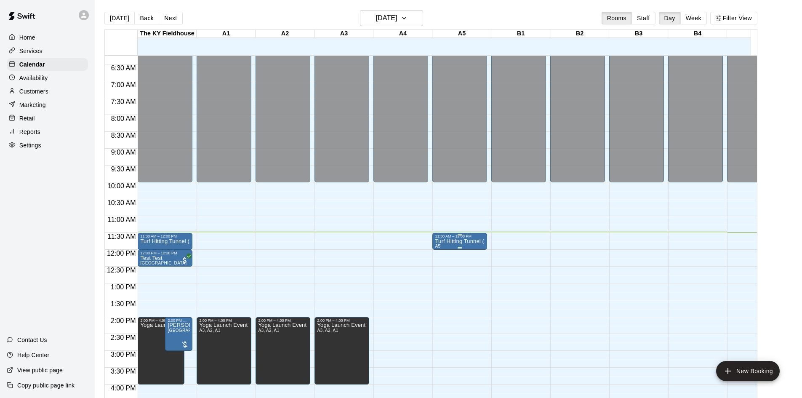
click at [460, 241] on p "Turf Hitting Tunnel (25ft x 50ft)" at bounding box center [460, 241] width 50 height 0
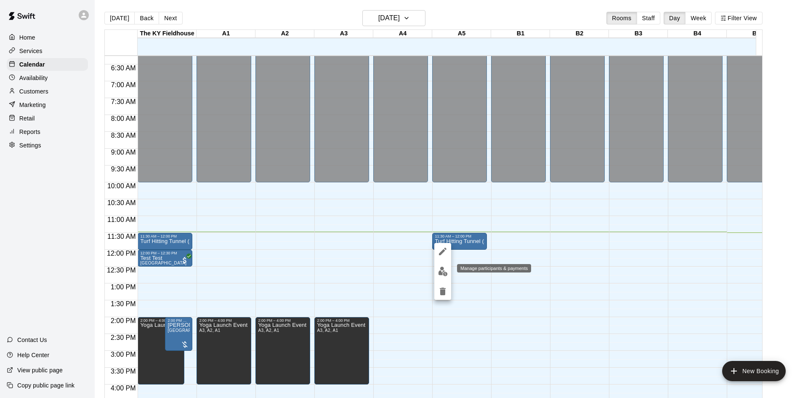
click at [443, 267] on img "edit" at bounding box center [443, 271] width 10 height 10
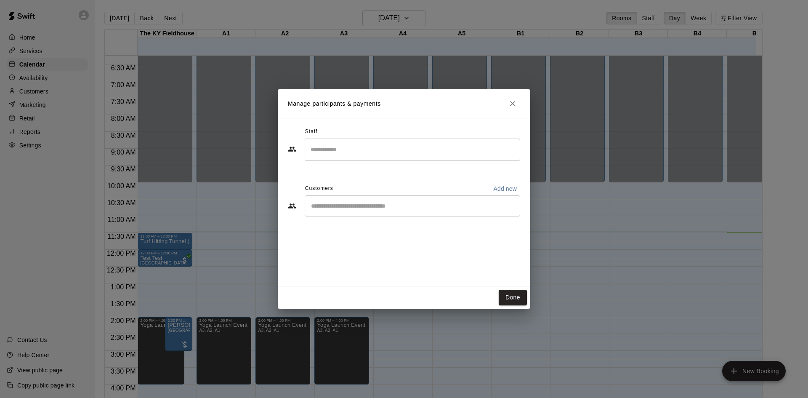
click at [503, 190] on p "Add new" at bounding box center [505, 188] width 24 height 8
select select "**"
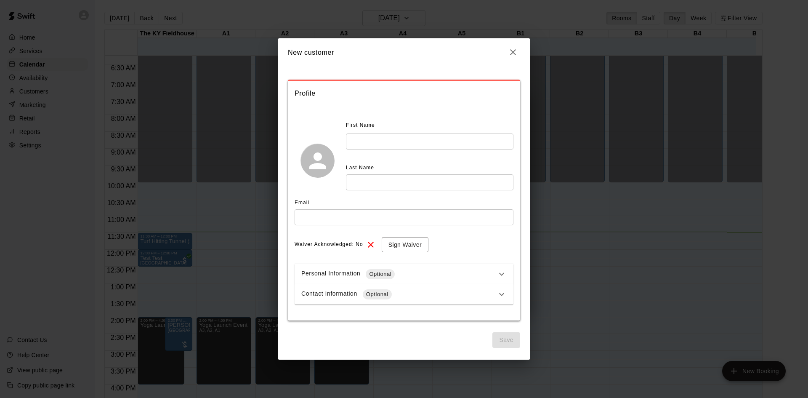
click at [509, 57] on icon "button" at bounding box center [513, 52] width 10 height 10
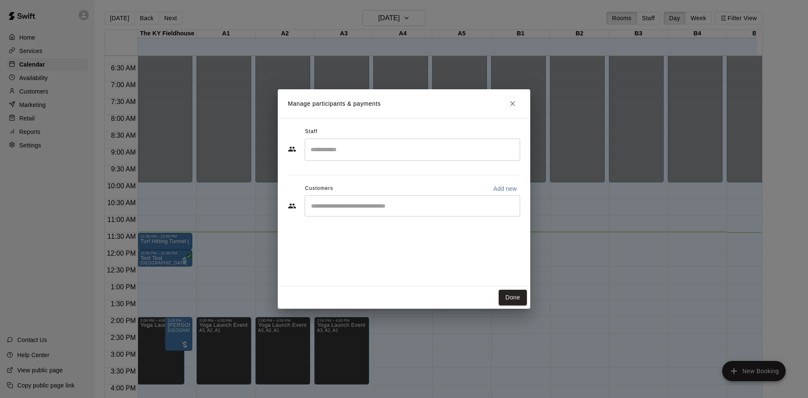
click at [423, 209] on input "Start typing to search customers..." at bounding box center [412, 206] width 208 height 8
type input "***"
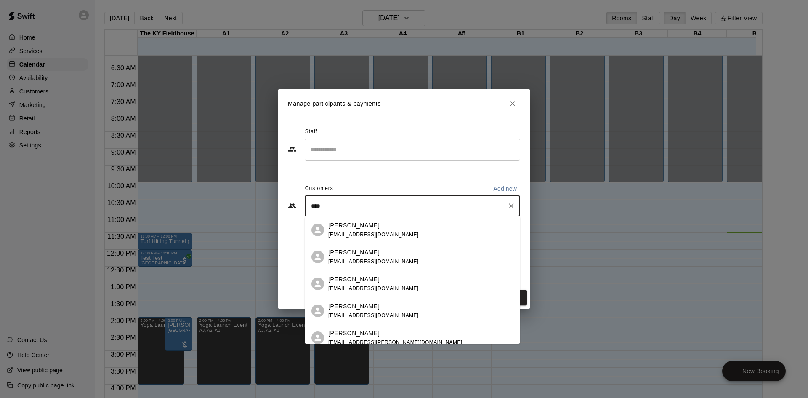
click at [416, 231] on div "[PERSON_NAME] [PERSON_NAME][EMAIL_ADDRESS][DOMAIN_NAME]" at bounding box center [420, 230] width 185 height 18
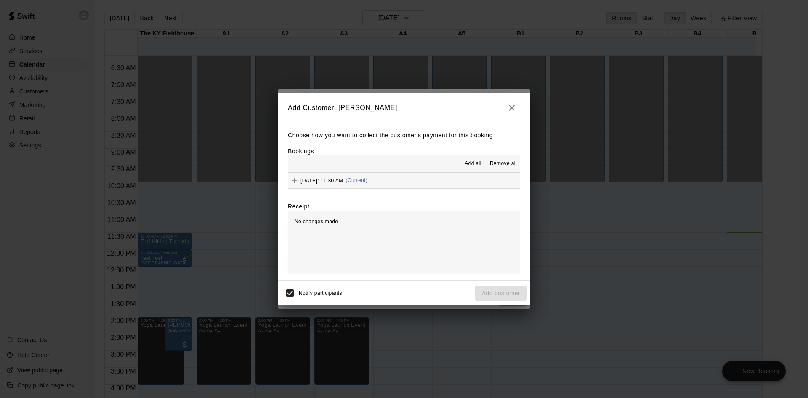
click at [452, 180] on button "[DATE]: 11:30 AM (Current)" at bounding box center [404, 181] width 232 height 16
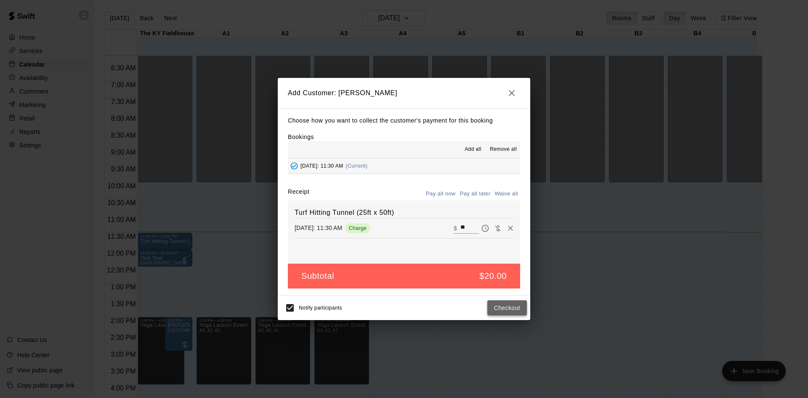
click at [496, 312] on button "Checkout" at bounding box center [507, 308] width 40 height 16
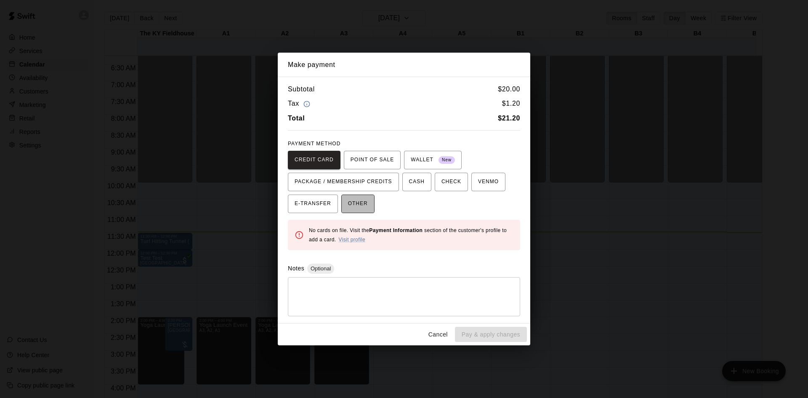
click at [354, 206] on span "OTHER" at bounding box center [358, 203] width 20 height 13
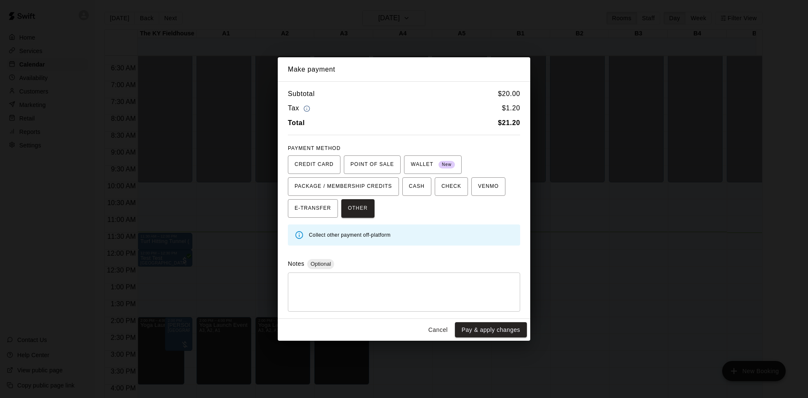
click at [364, 280] on textarea at bounding box center [404, 291] width 221 height 25
type textarea "**********"
click at [494, 332] on button "Pay & apply changes" at bounding box center [491, 330] width 72 height 16
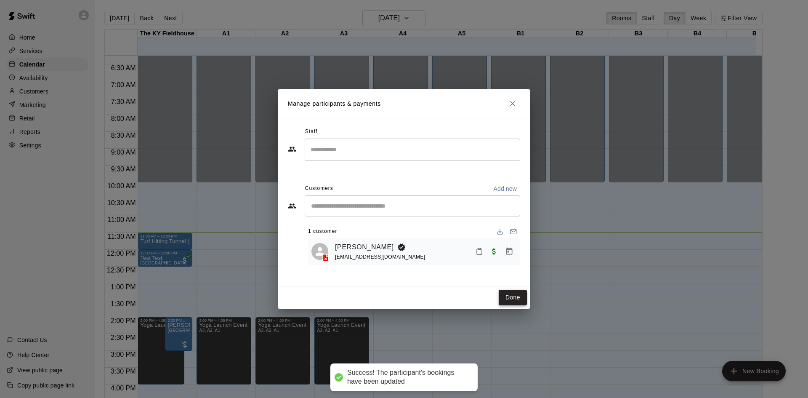
click at [511, 298] on button "Done" at bounding box center [513, 298] width 28 height 16
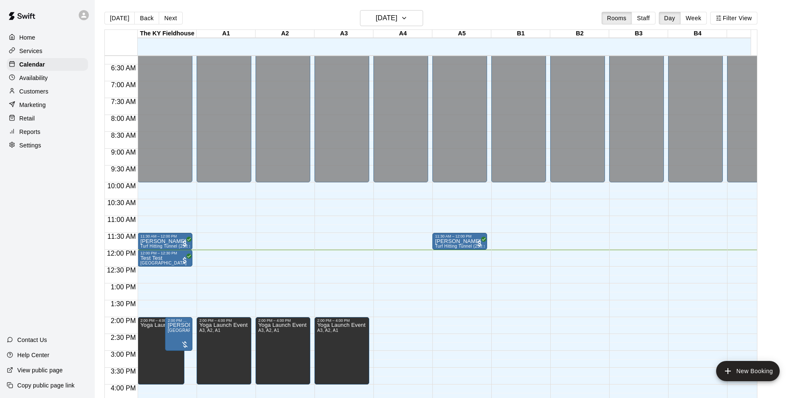
click at [281, 301] on div "12:00 AM – 10:00 AM Closed 2:00 PM – 4:00 PM Yoga Launch Event A3, A2, A1 6:00 …" at bounding box center [282, 250] width 55 height 808
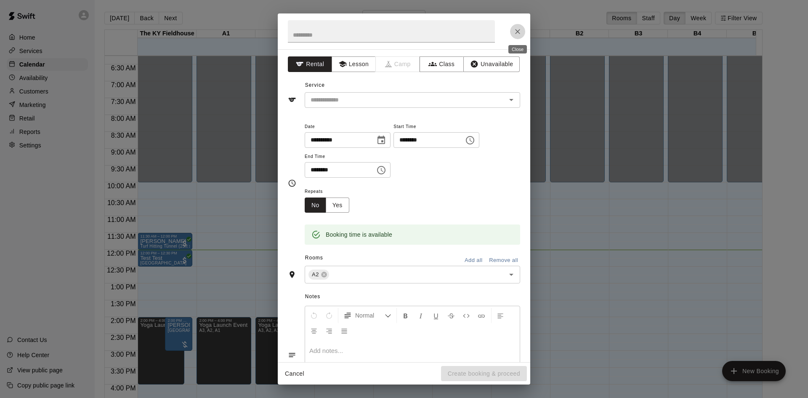
click at [516, 30] on icon "Close" at bounding box center [517, 31] width 8 height 8
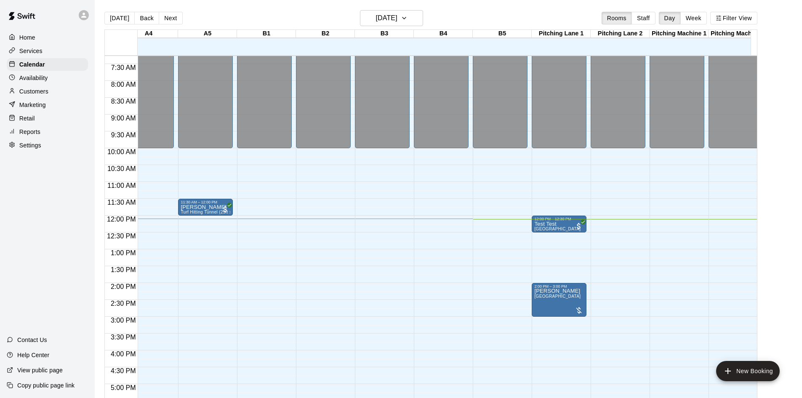
scroll to position [245, 254]
